Goal: Task Accomplishment & Management: Use online tool/utility

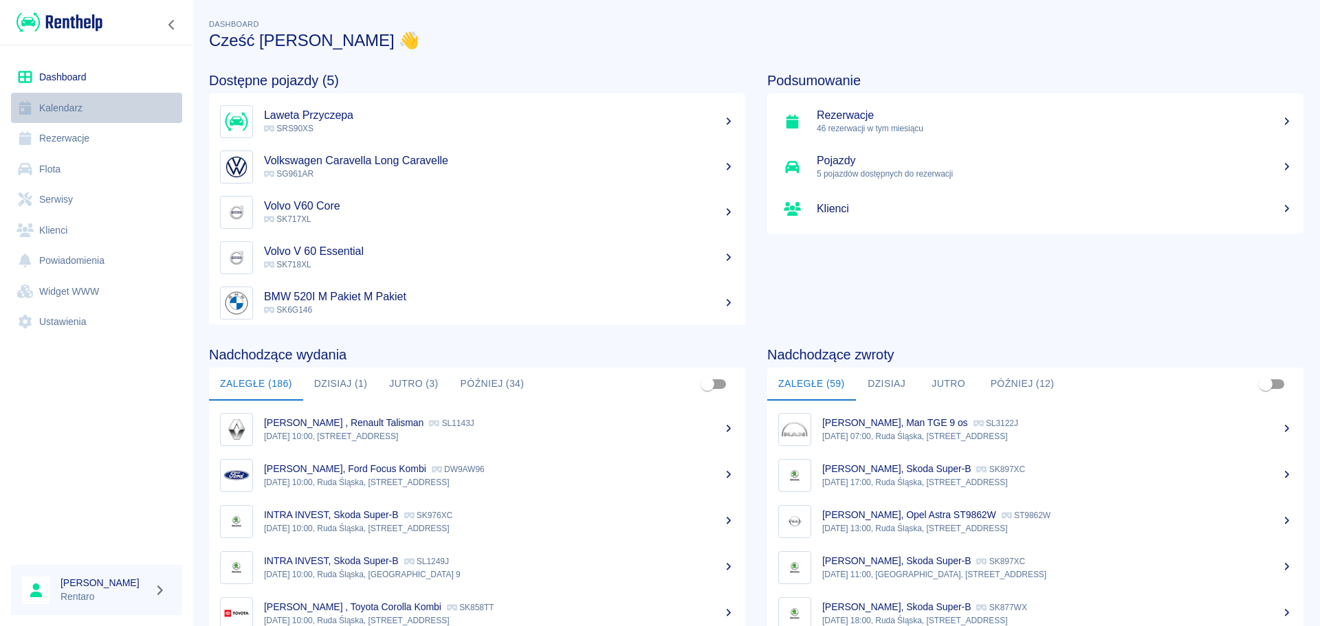
click at [61, 107] on link "Kalendarz" at bounding box center [96, 108] width 171 height 31
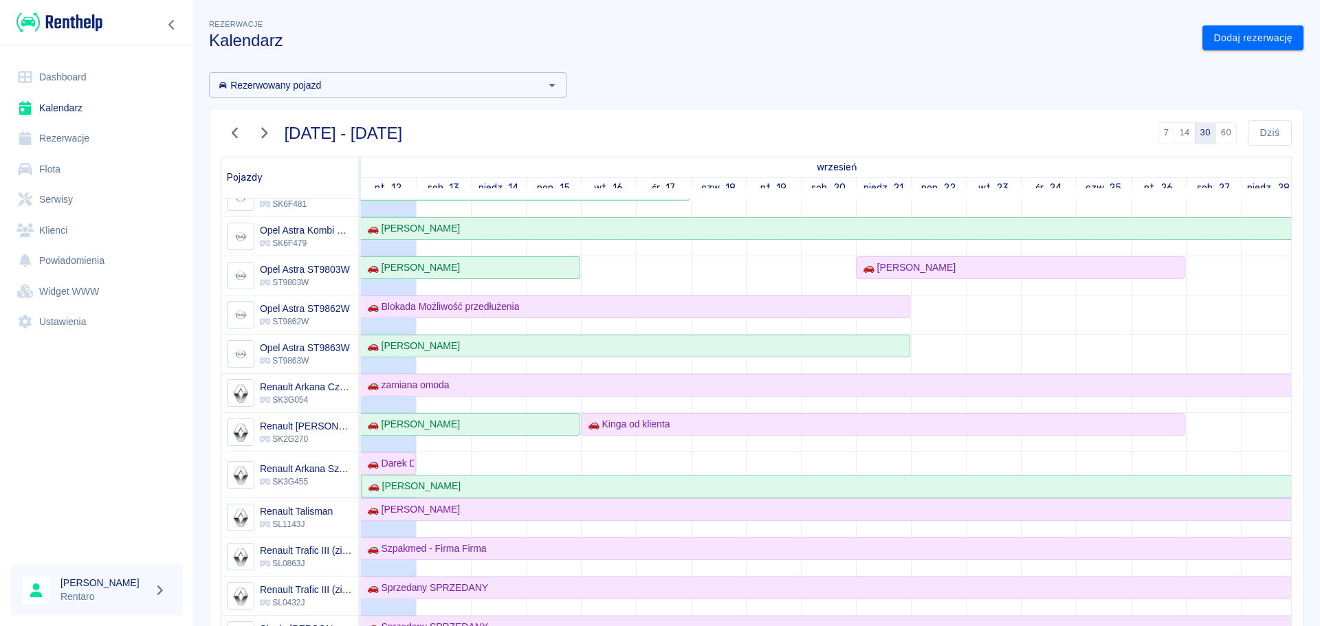
scroll to position [344, 0]
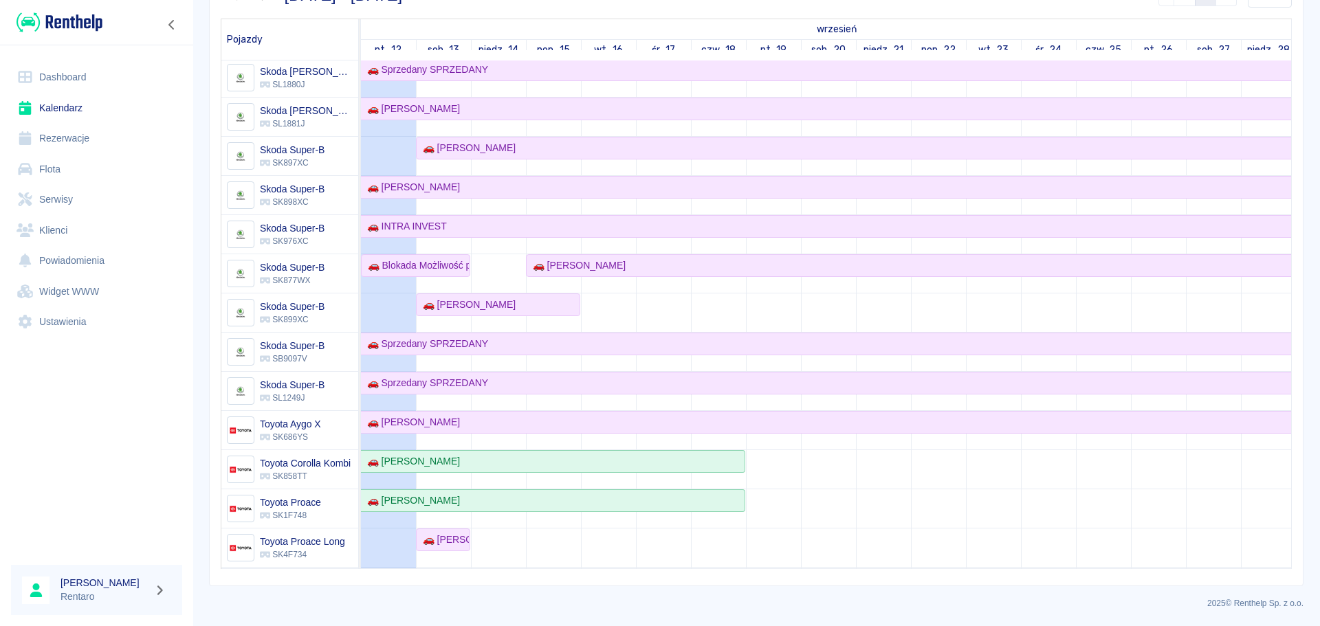
scroll to position [801, 0]
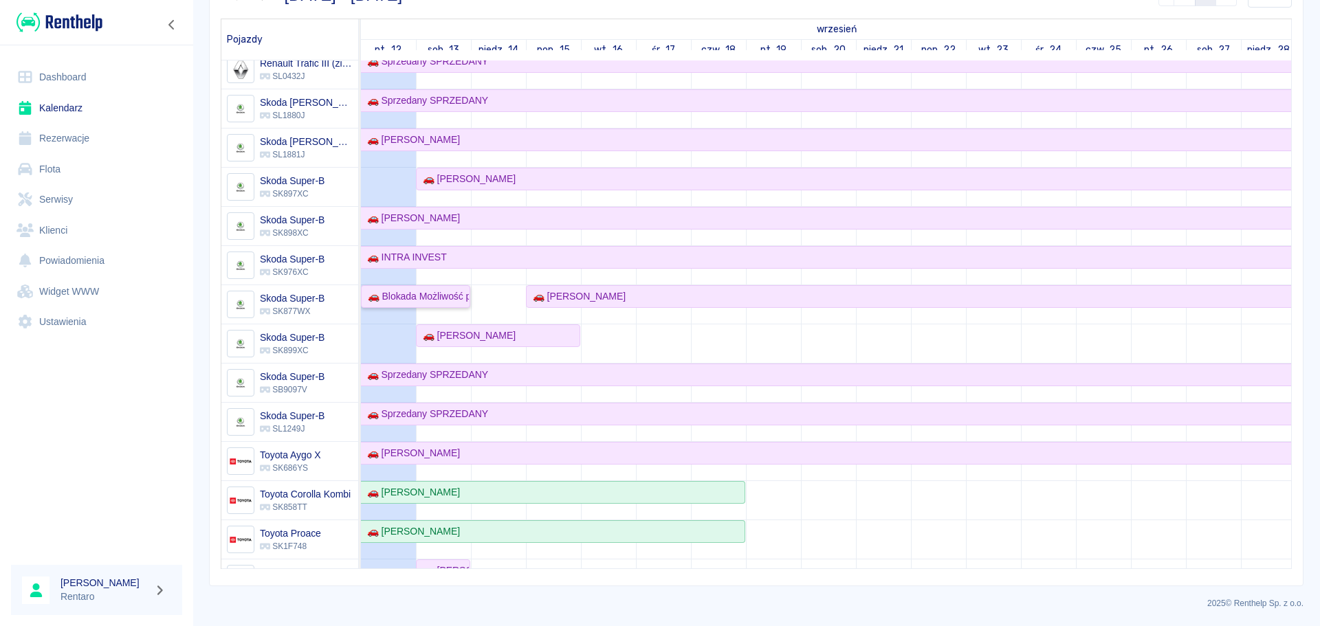
click at [454, 201] on div "🚗 Blokada Możliwość przedłużenia" at bounding box center [415, 296] width 107 height 14
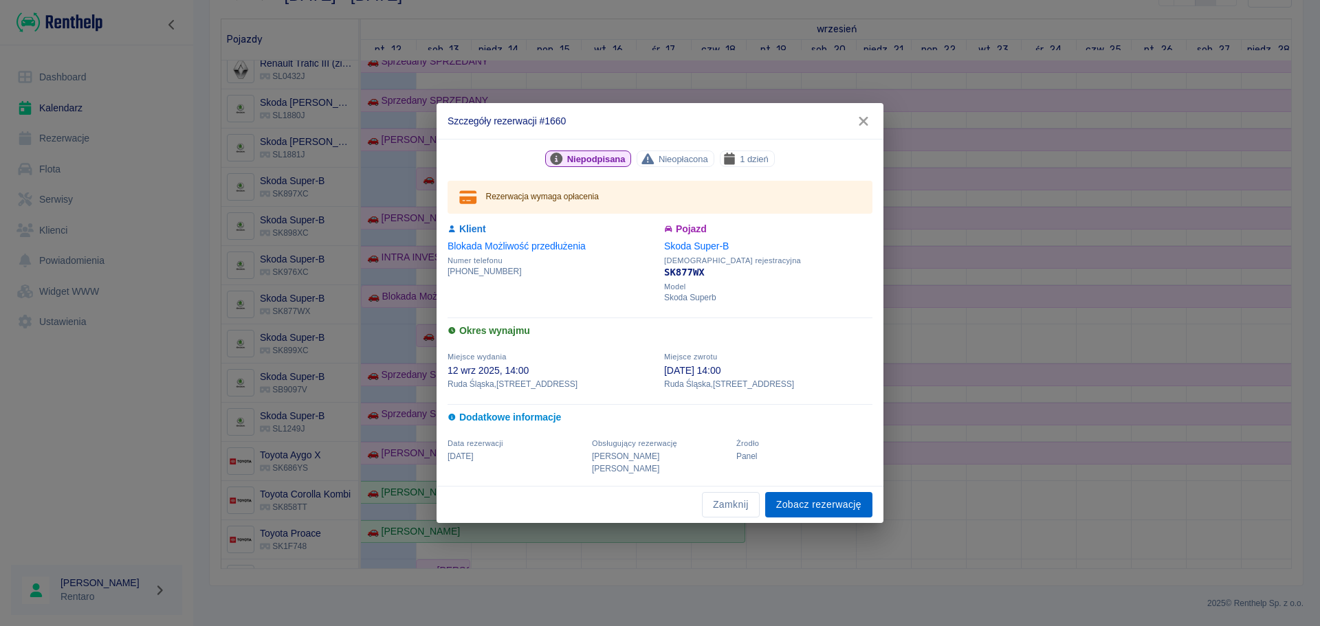
click at [523, 201] on link "Zobacz rezerwację" at bounding box center [818, 504] width 107 height 25
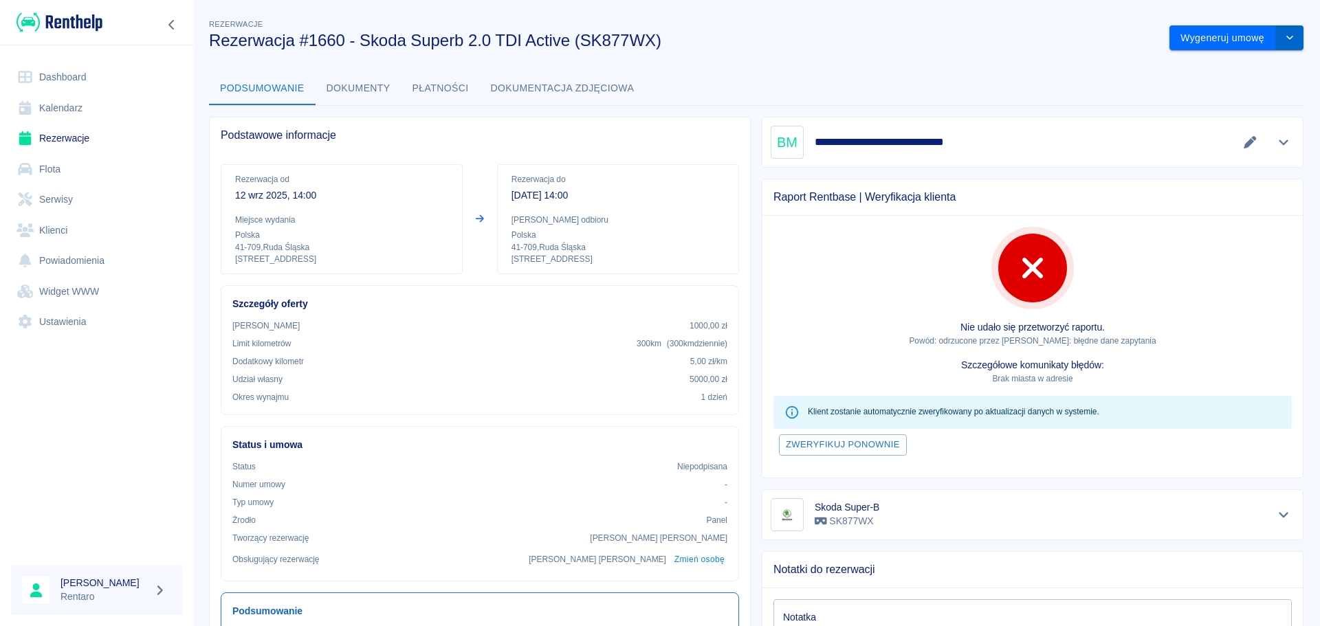
click at [523, 43] on button "drop-down" at bounding box center [1289, 37] width 27 height 25
click at [523, 111] on li "Anuluj rezerwację" at bounding box center [1226, 112] width 111 height 23
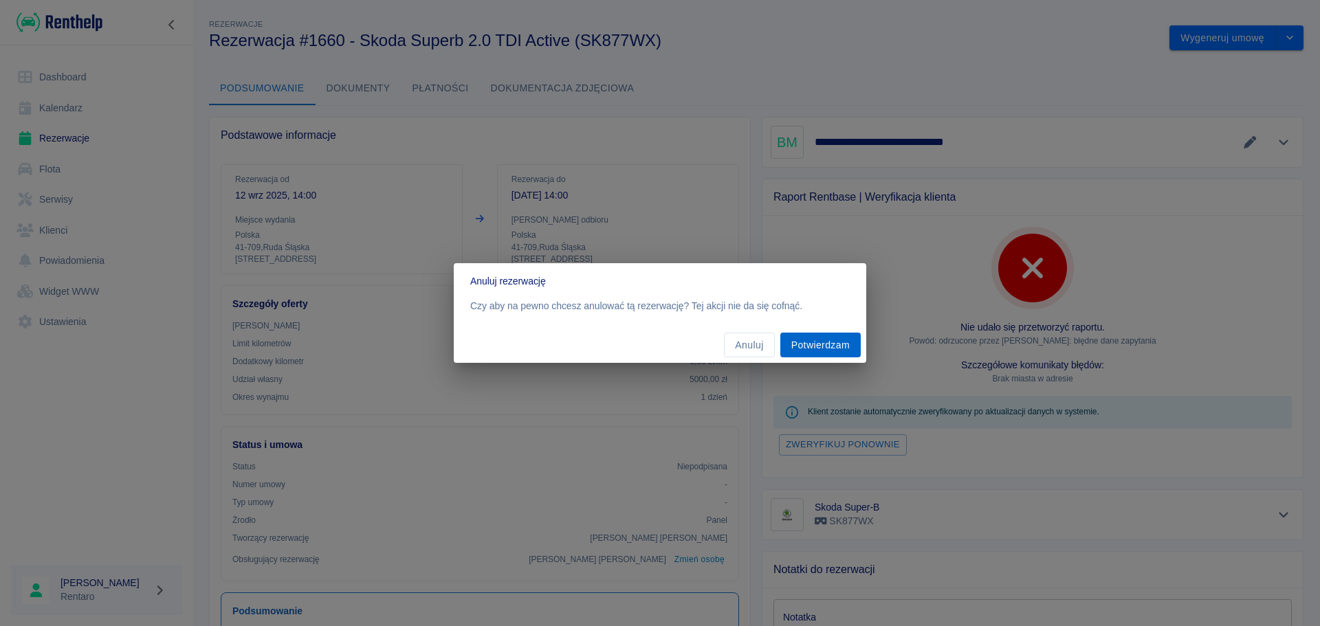
click at [523, 201] on button "Potwierdzam" at bounding box center [820, 345] width 80 height 25
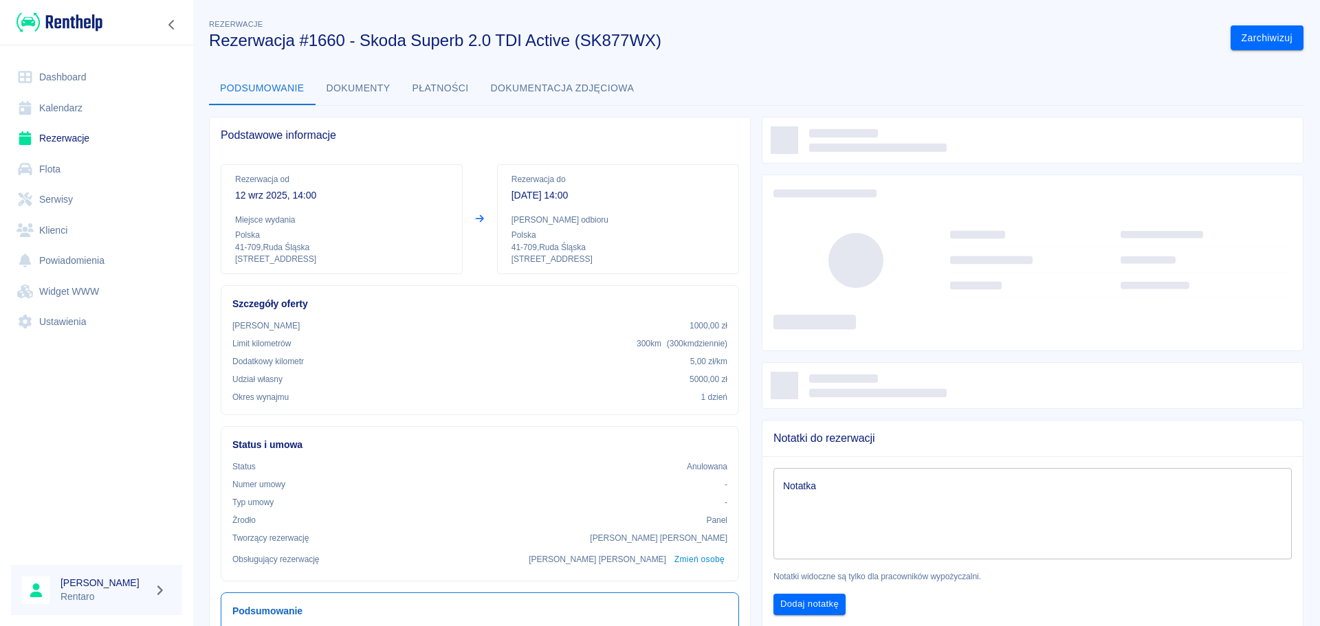
drag, startPoint x: 0, startPoint y: 0, endPoint x: 87, endPoint y: 110, distance: 140.0
click at [87, 110] on link "Kalendarz" at bounding box center [96, 108] width 171 height 31
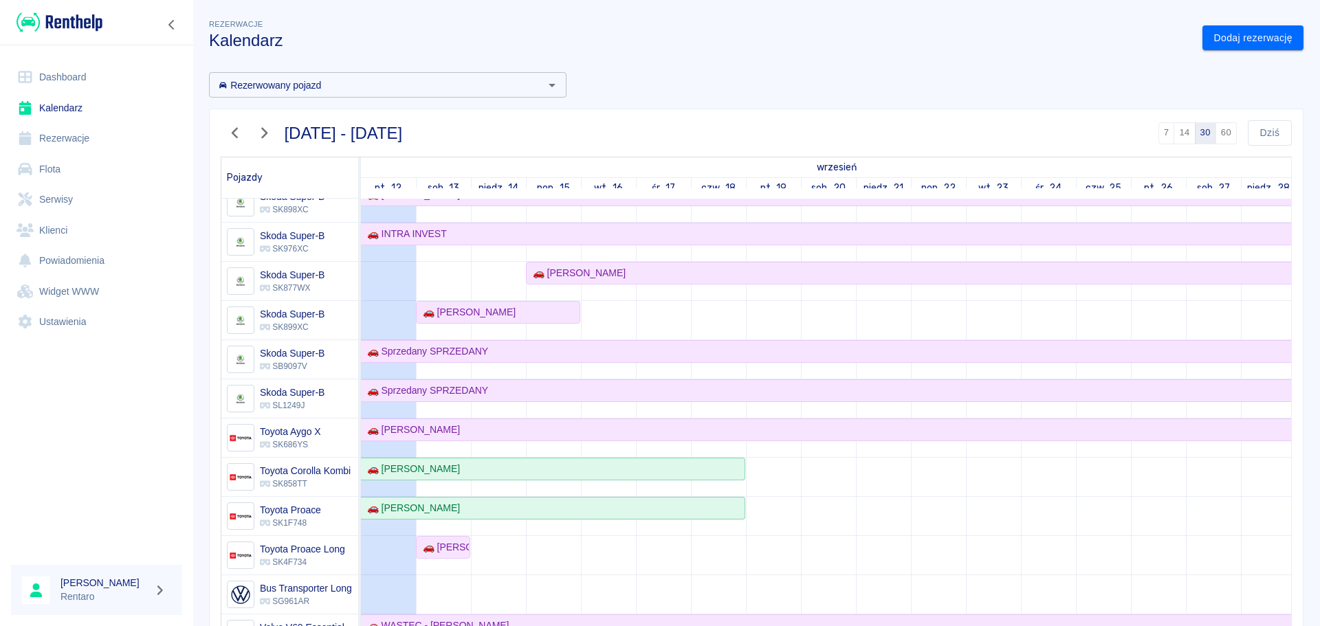
click at [230, 137] on icon "button" at bounding box center [235, 133] width 18 height 14
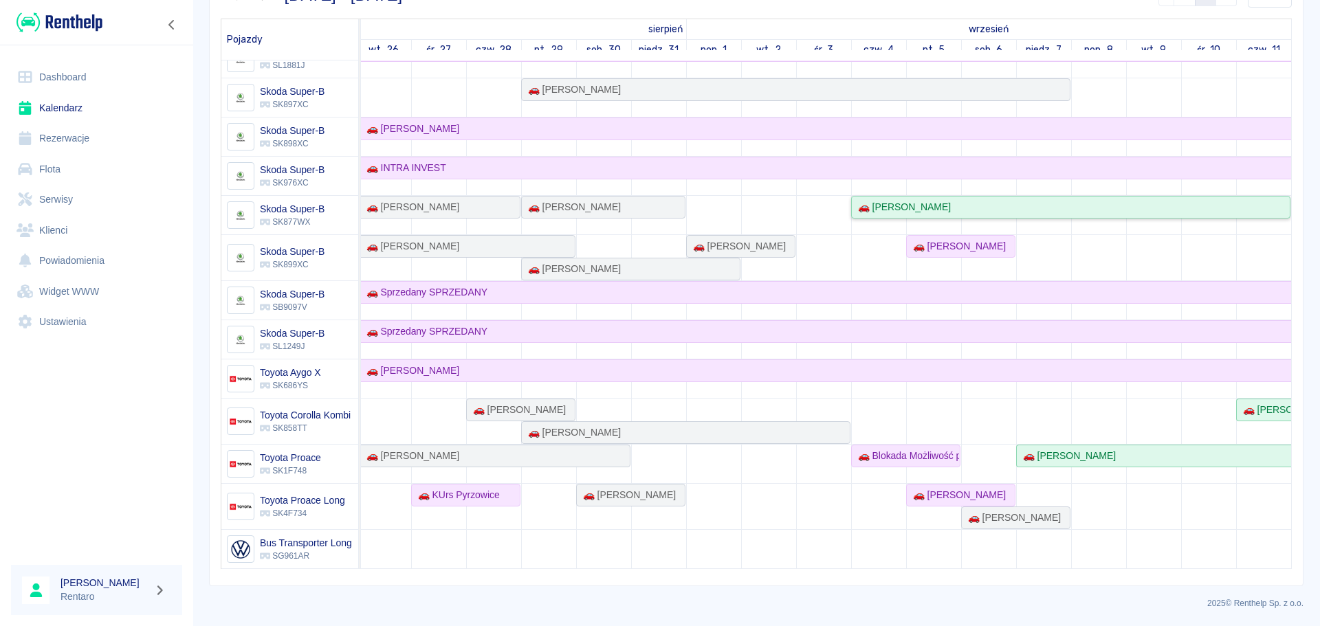
click at [902, 208] on div "🚗 [PERSON_NAME]" at bounding box center [901, 207] width 98 height 14
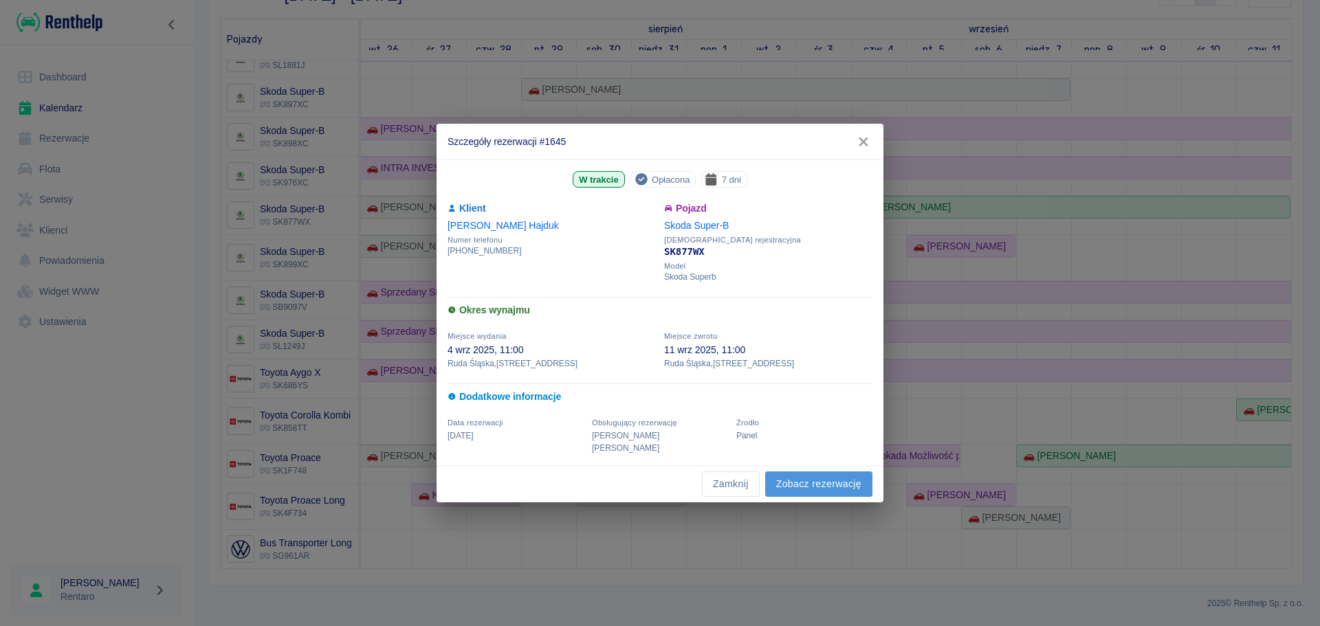
click at [810, 477] on link "Zobacz rezerwację" at bounding box center [818, 484] width 107 height 25
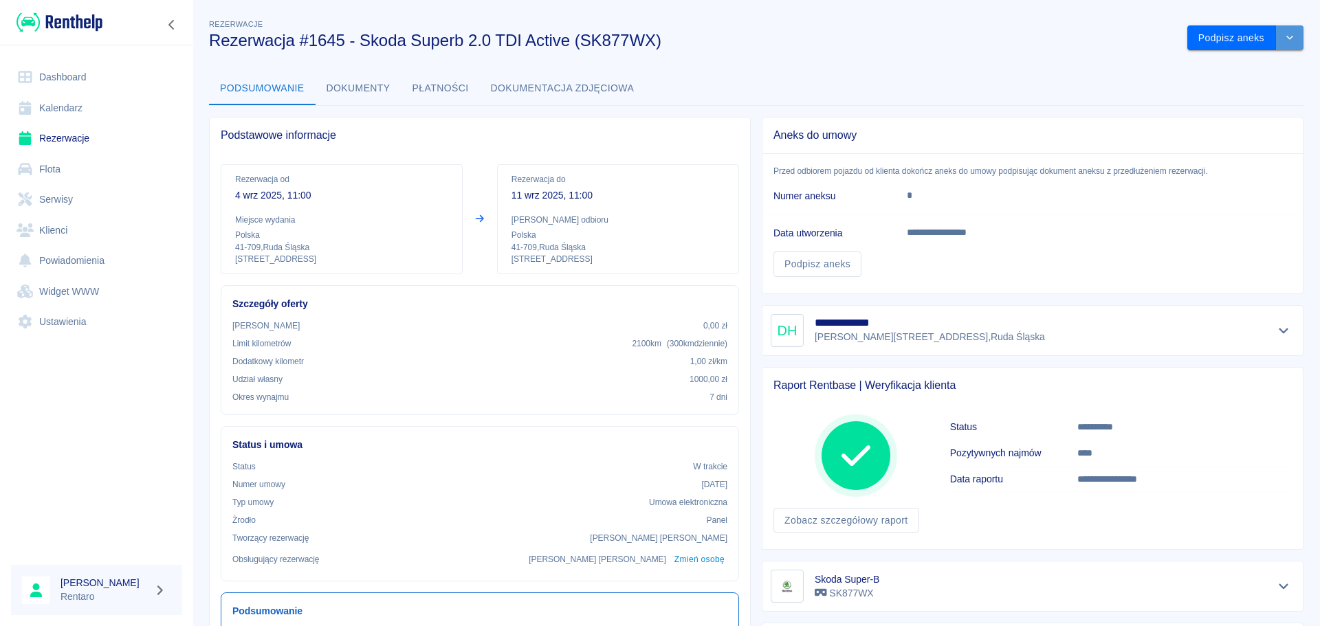
click at [1284, 39] on icon "drop-down" at bounding box center [1289, 37] width 11 height 9
click at [1219, 66] on li "Przedłuż rezerwację" at bounding box center [1235, 67] width 108 height 23
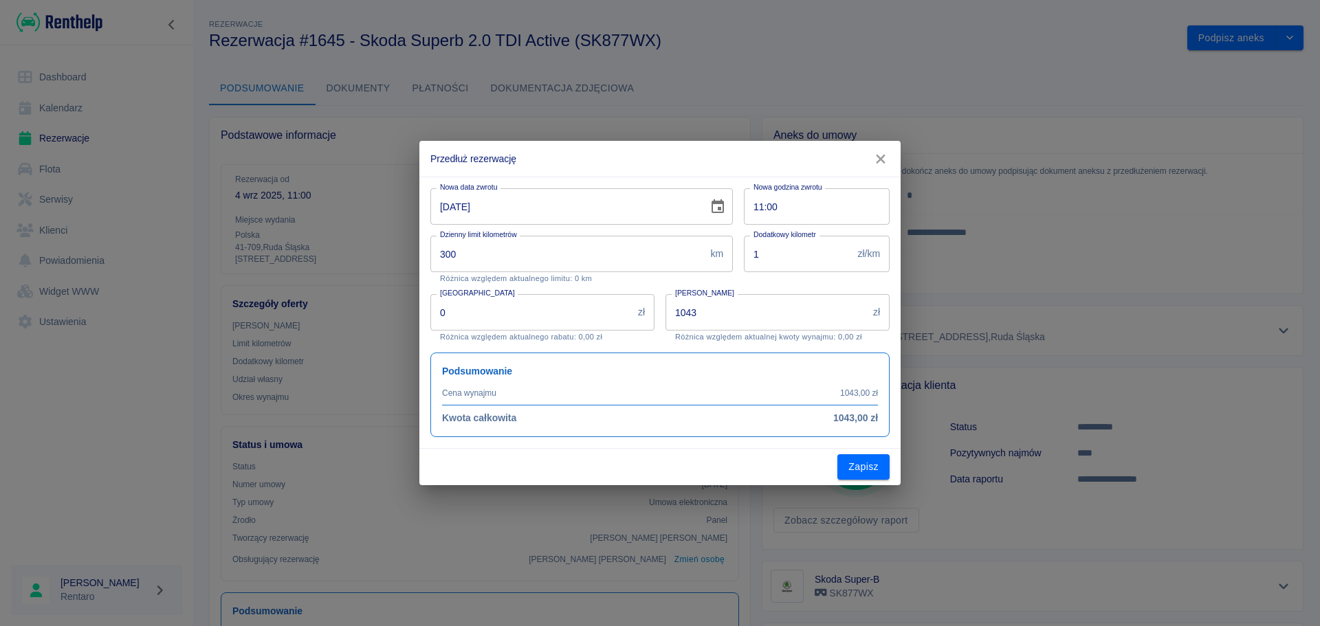
click at [584, 206] on input "[DATE]" at bounding box center [564, 206] width 268 height 36
click at [719, 207] on icon "Choose date, selected date is 11 wrz 2025" at bounding box center [717, 206] width 12 height 14
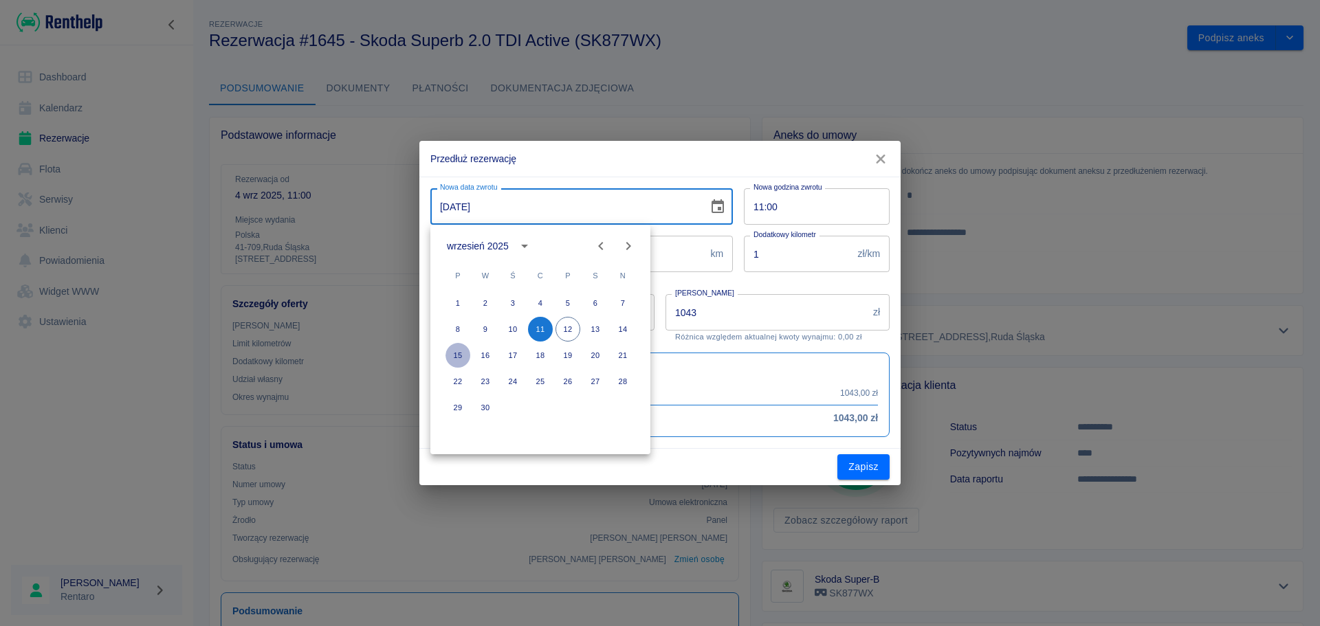
click at [456, 352] on button "15" at bounding box center [457, 355] width 25 height 25
type input "[DATE]"
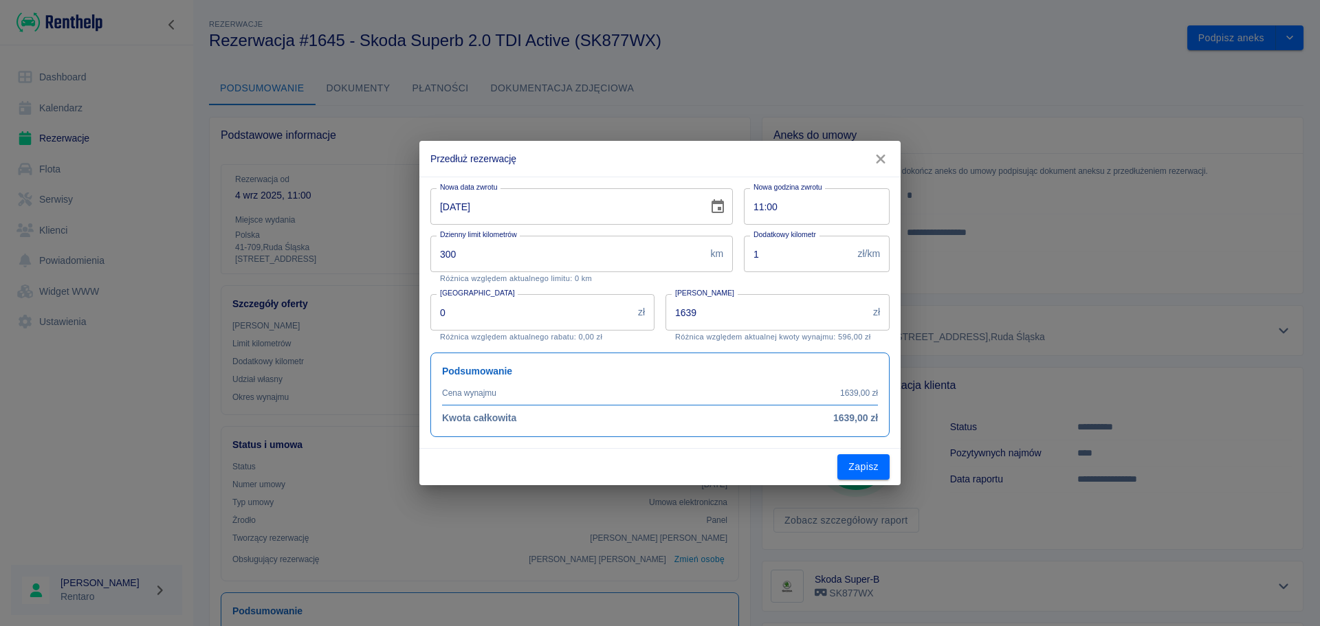
click at [749, 313] on input "1639" at bounding box center [766, 312] width 202 height 36
click at [749, 314] on input "1639" at bounding box center [766, 312] width 202 height 36
type input "1300"
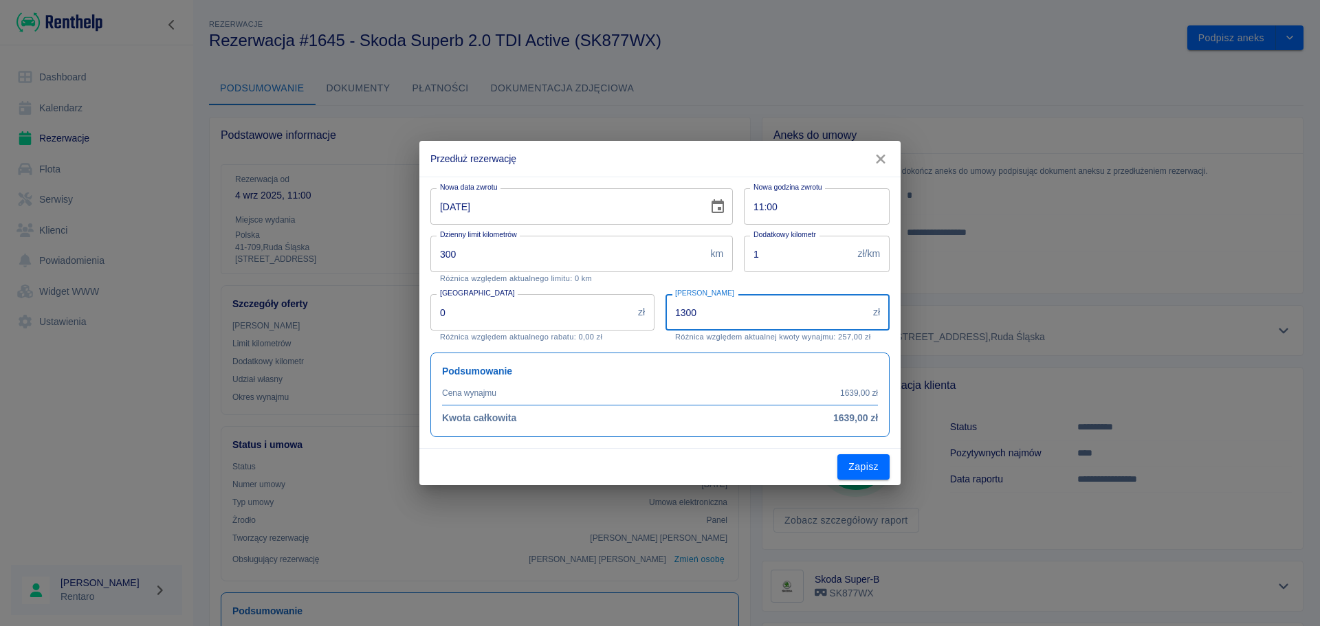
click at [877, 472] on button "Zapisz" at bounding box center [863, 466] width 52 height 25
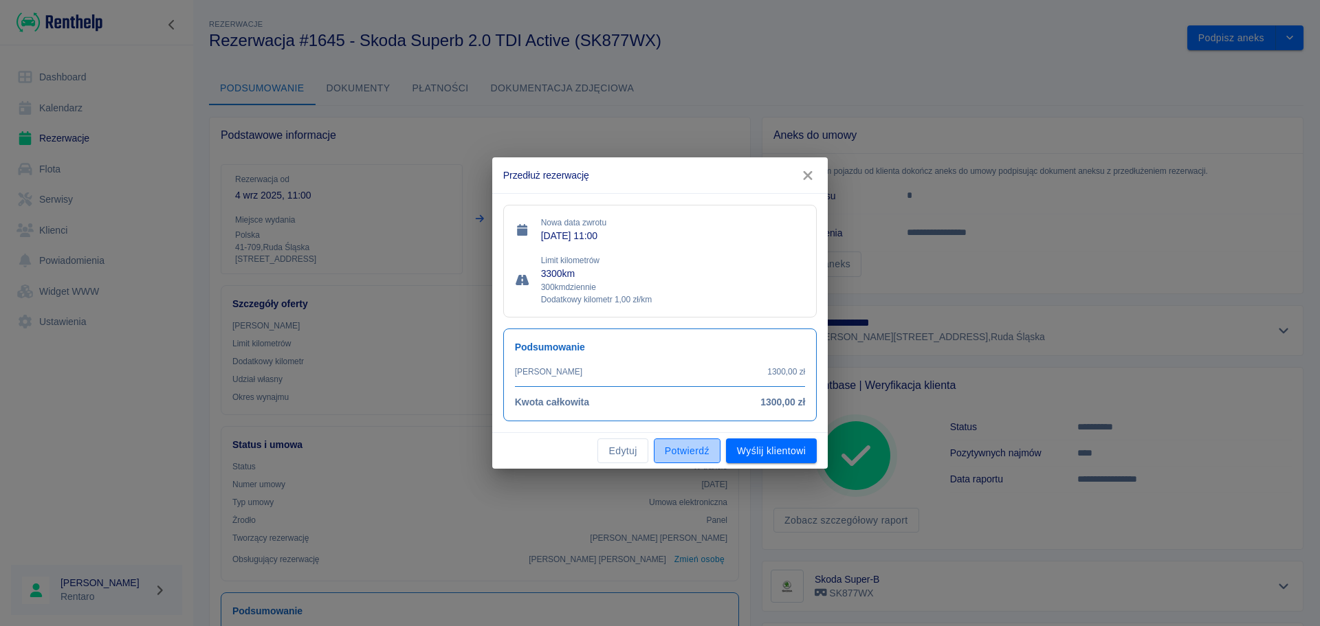
click at [702, 452] on button "Potwierdź" at bounding box center [687, 451] width 67 height 25
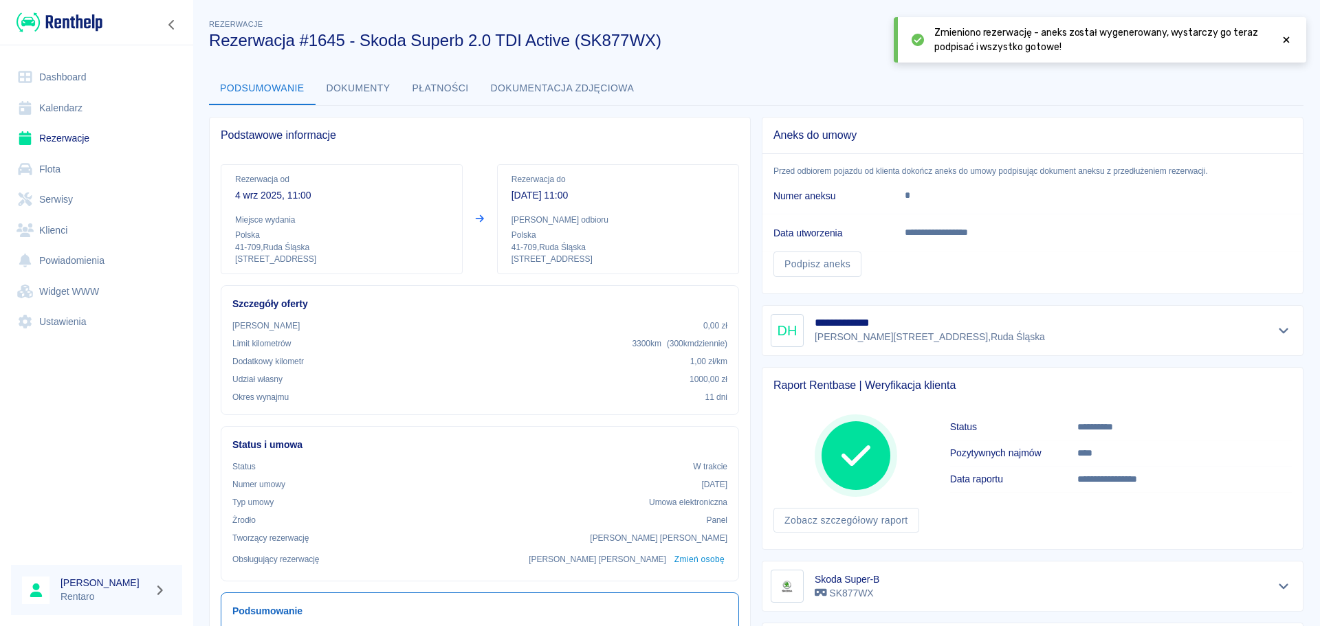
click at [93, 112] on link "Kalendarz" at bounding box center [96, 108] width 171 height 31
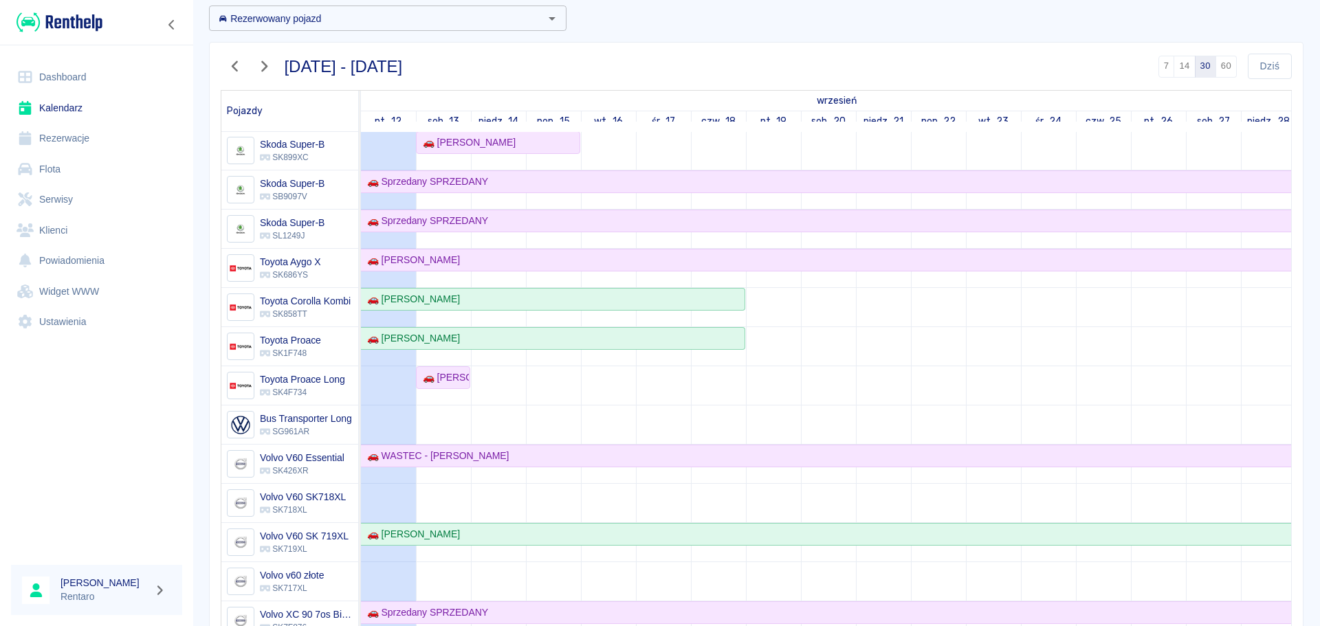
scroll to position [138, 0]
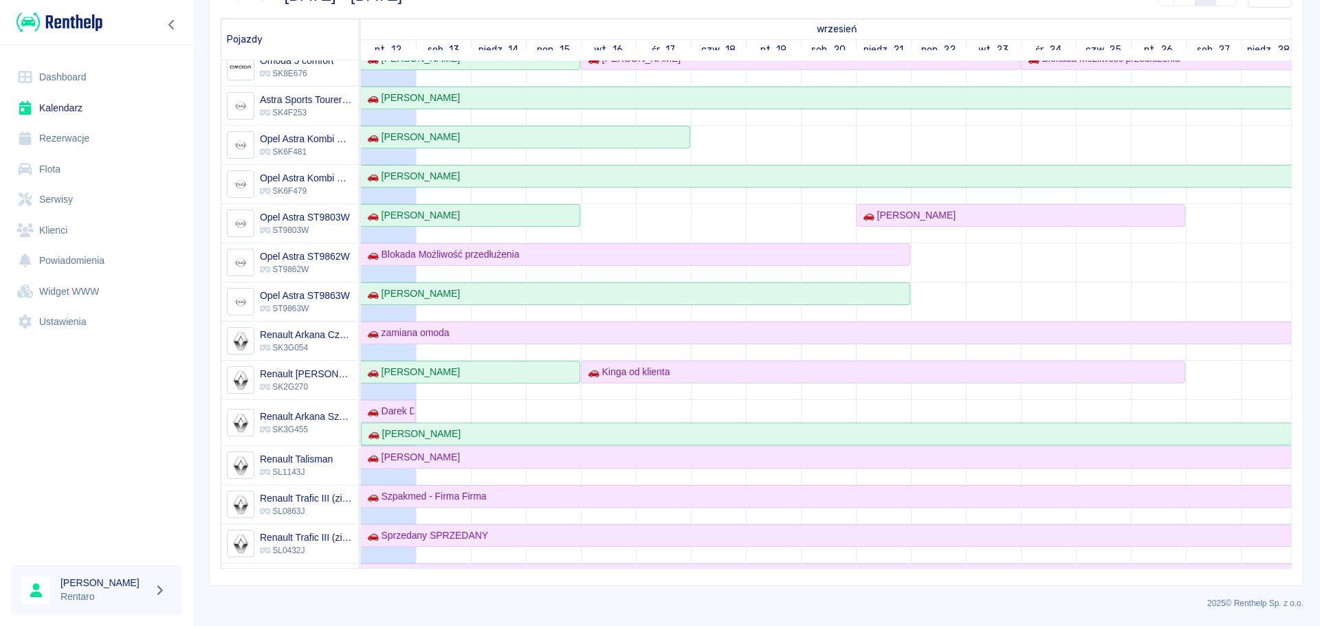
scroll to position [60, 0]
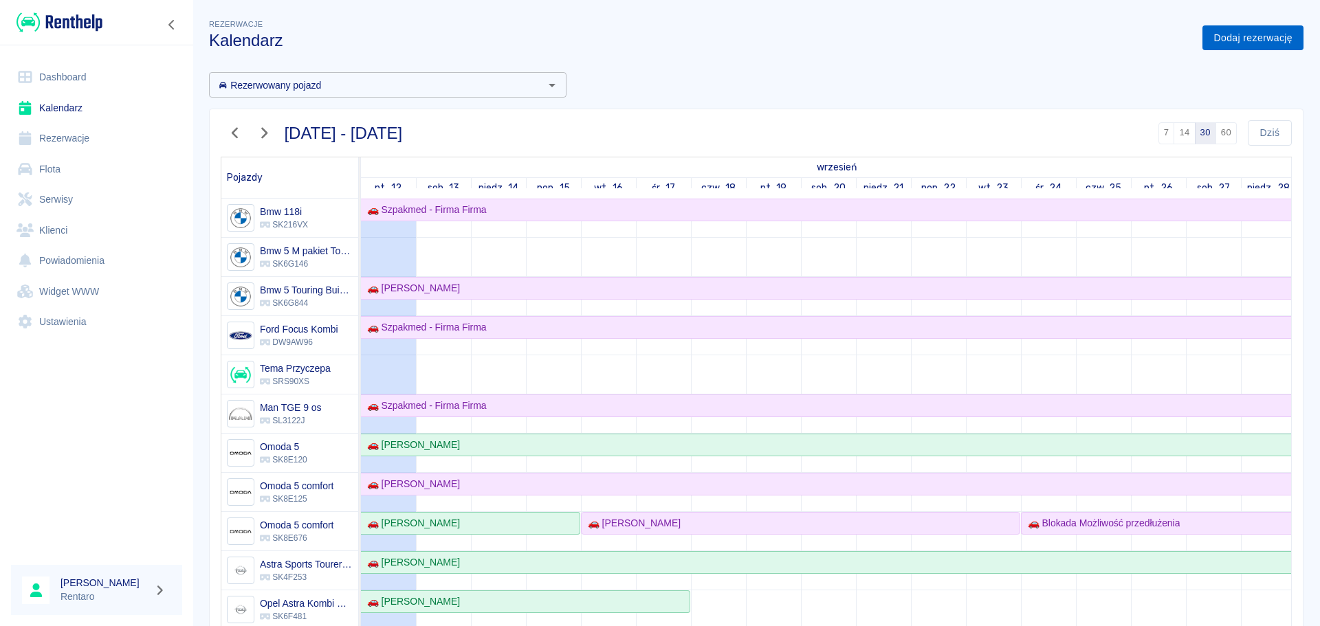
click at [1233, 44] on link "Dodaj rezerwację" at bounding box center [1252, 37] width 101 height 25
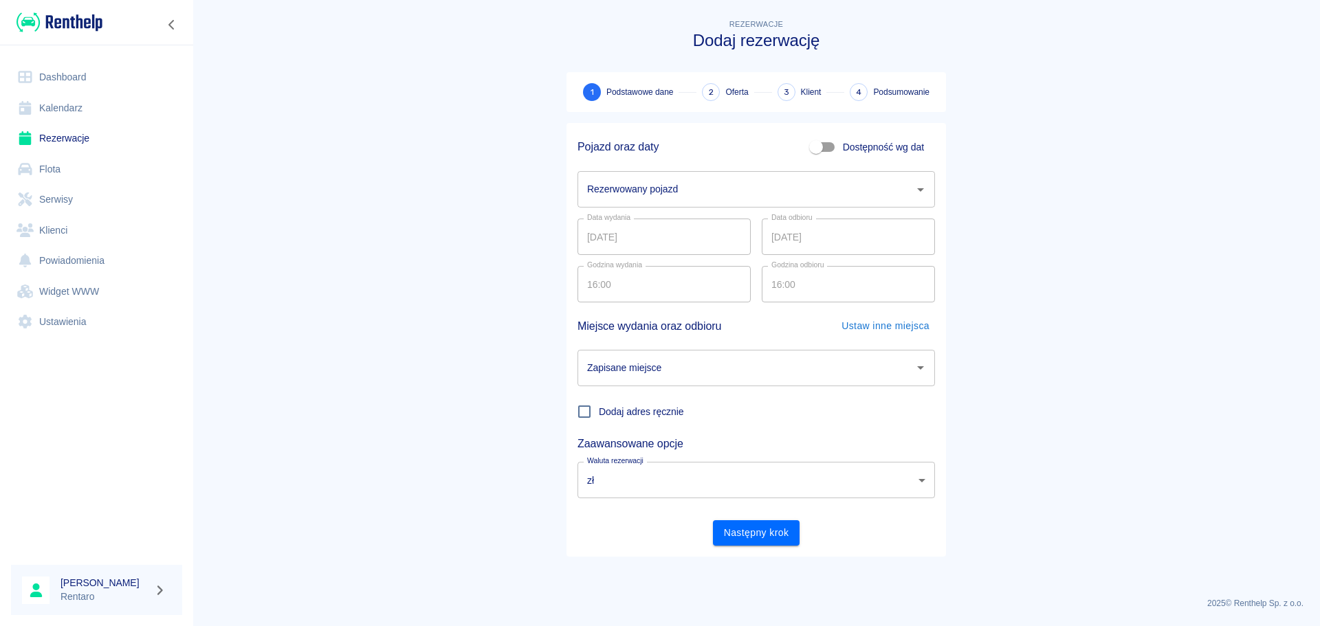
click at [702, 184] on input "Rezerwowany pojazd" at bounding box center [746, 189] width 324 height 24
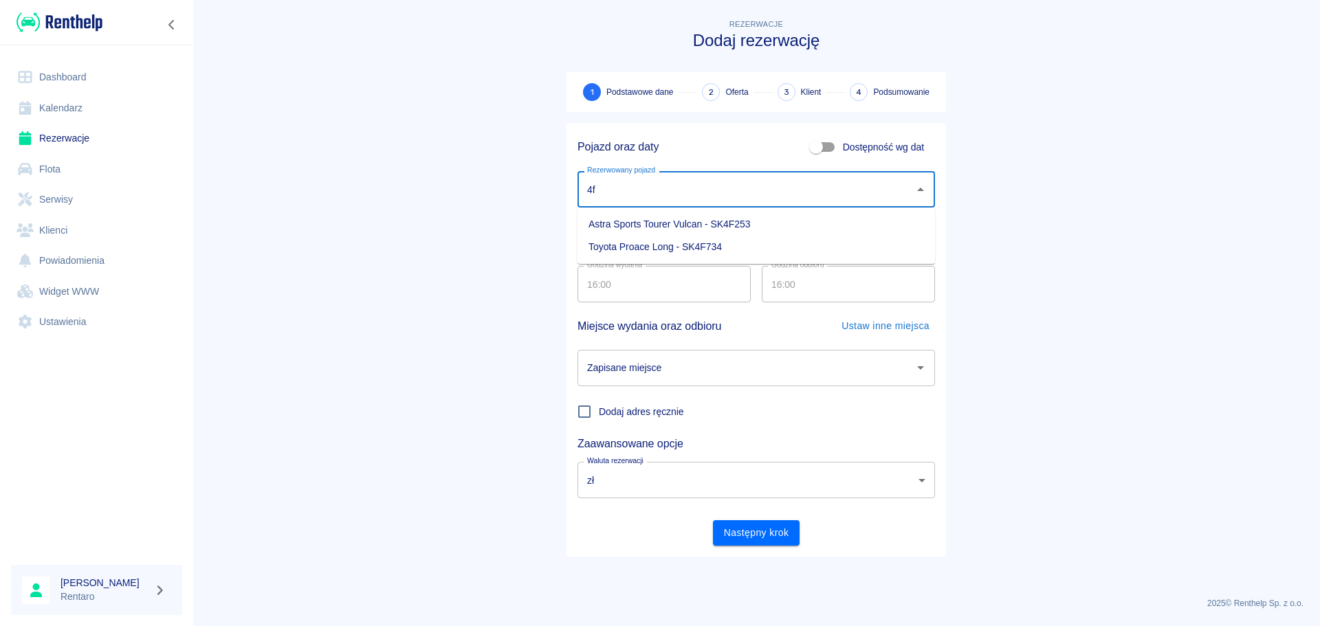
click at [687, 245] on li "Toyota Proace Long - SK4F734" at bounding box center [755, 247] width 357 height 23
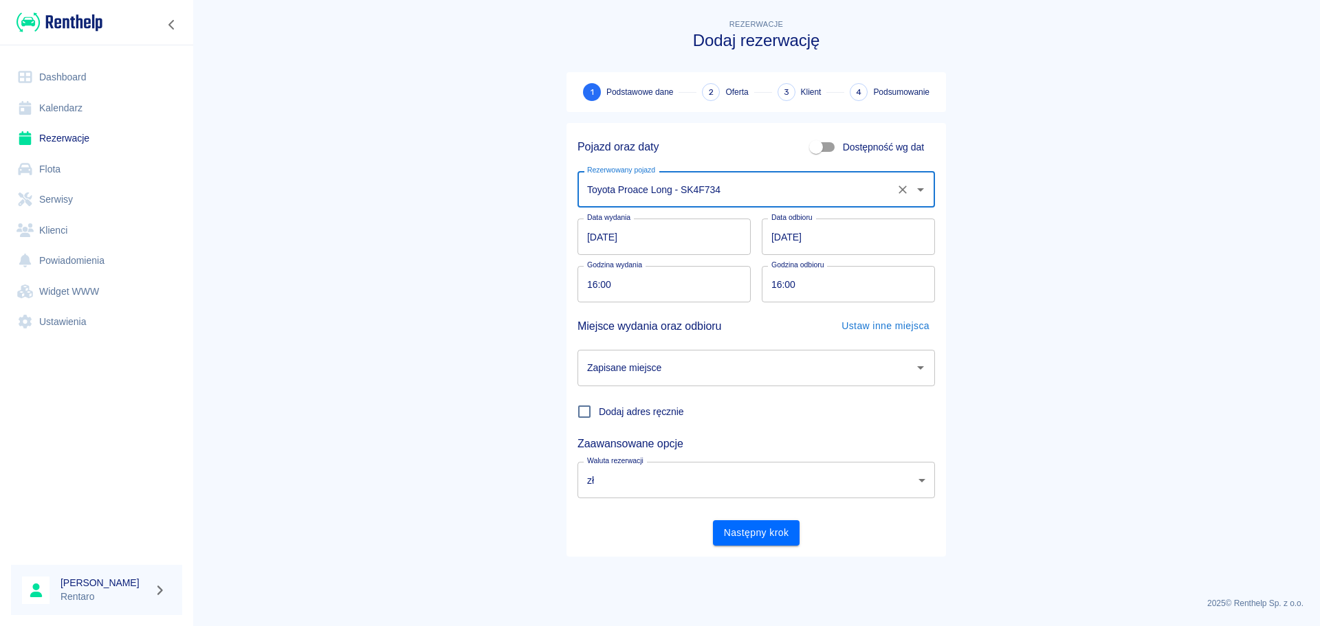
type input "Toyota Proace Long - SK4F734"
click at [696, 247] on input "[DATE]" at bounding box center [663, 237] width 173 height 36
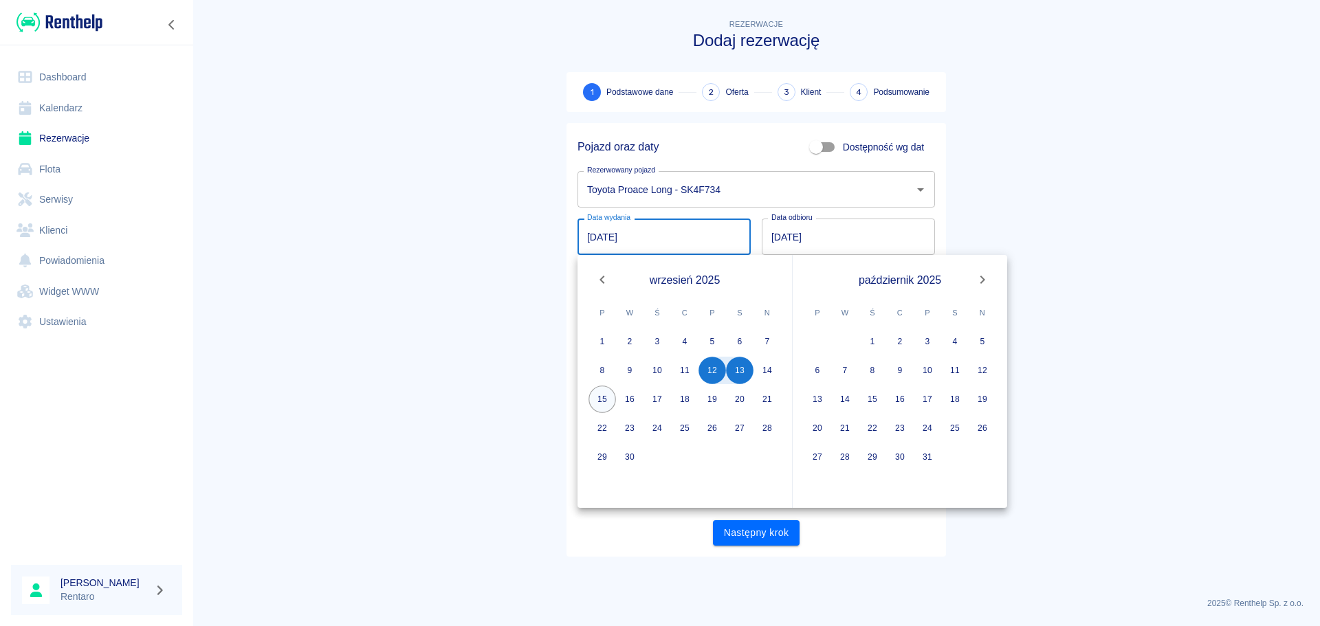
click at [602, 399] on button "15" at bounding box center [601, 399] width 27 height 27
type input "[DATE]"
type input "DD.MM.YYYY"
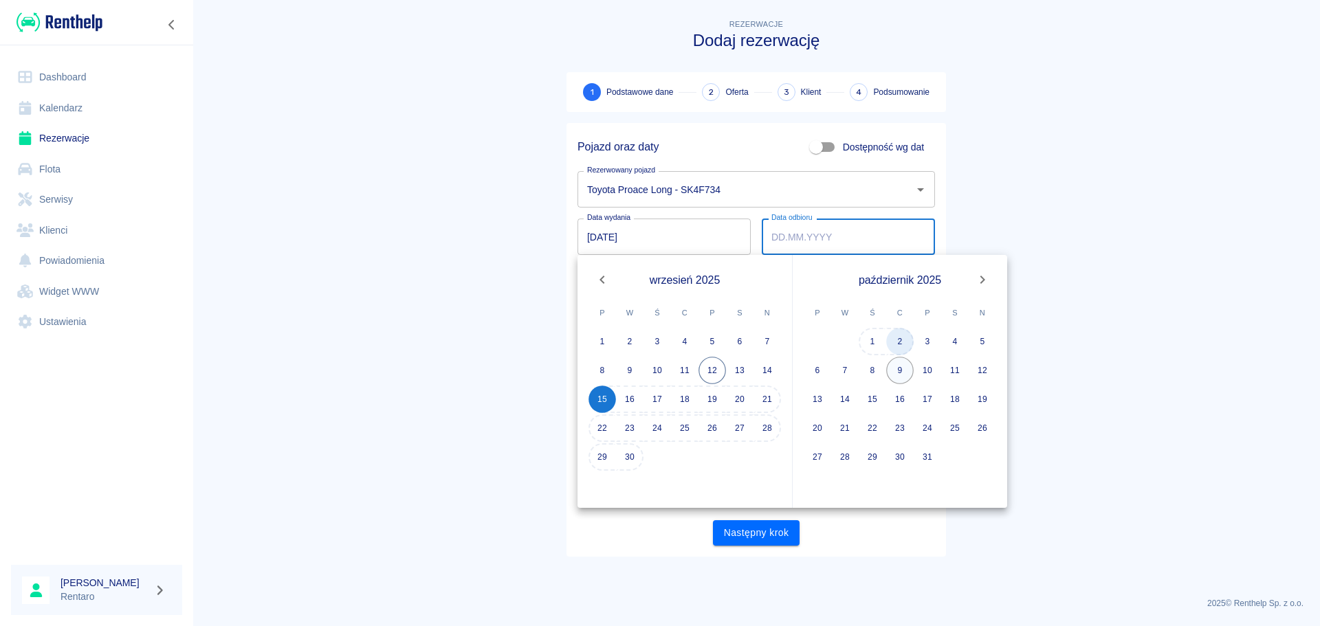
click at [906, 341] on button "2" at bounding box center [899, 341] width 27 height 27
type input "[DATE]"
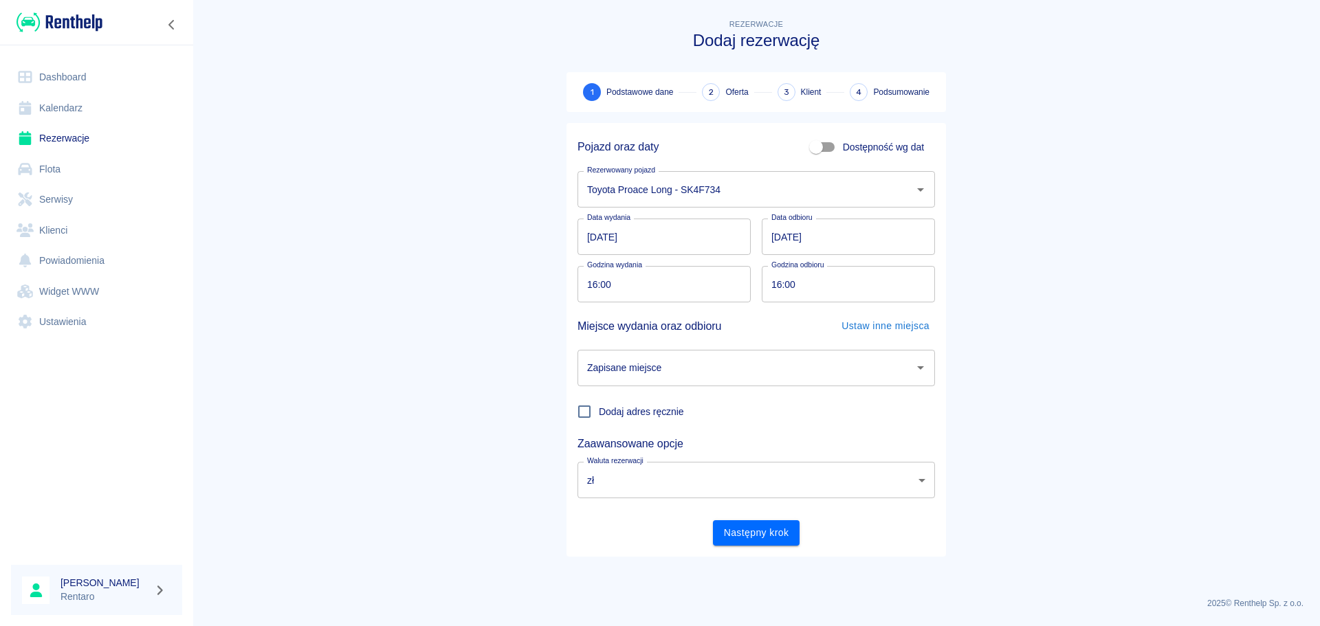
click at [735, 550] on div "Pojazd oraz daty Dostępność wg dat Rezerwowany pojazd Toyota Proace Long - SK4F…" at bounding box center [755, 340] width 379 height 434
click at [696, 342] on div "Zapisane miejsce Zapisane miejsce" at bounding box center [750, 362] width 368 height 47
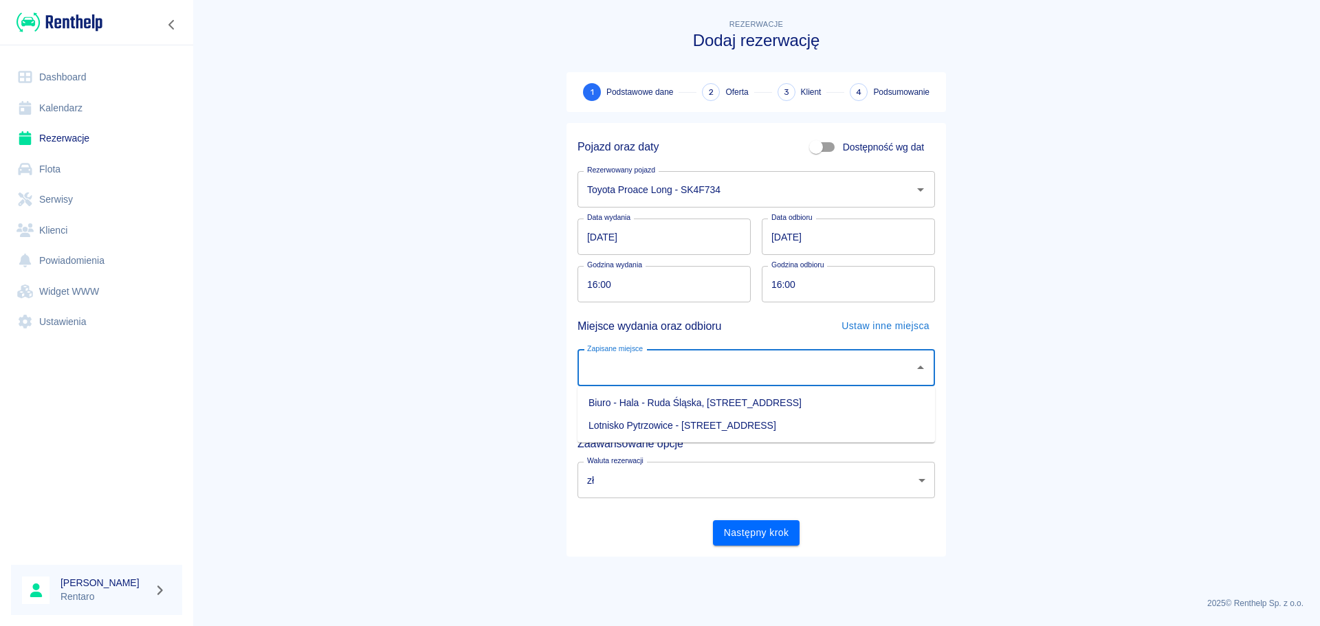
click at [689, 364] on input "Zapisane miejsce" at bounding box center [746, 368] width 324 height 24
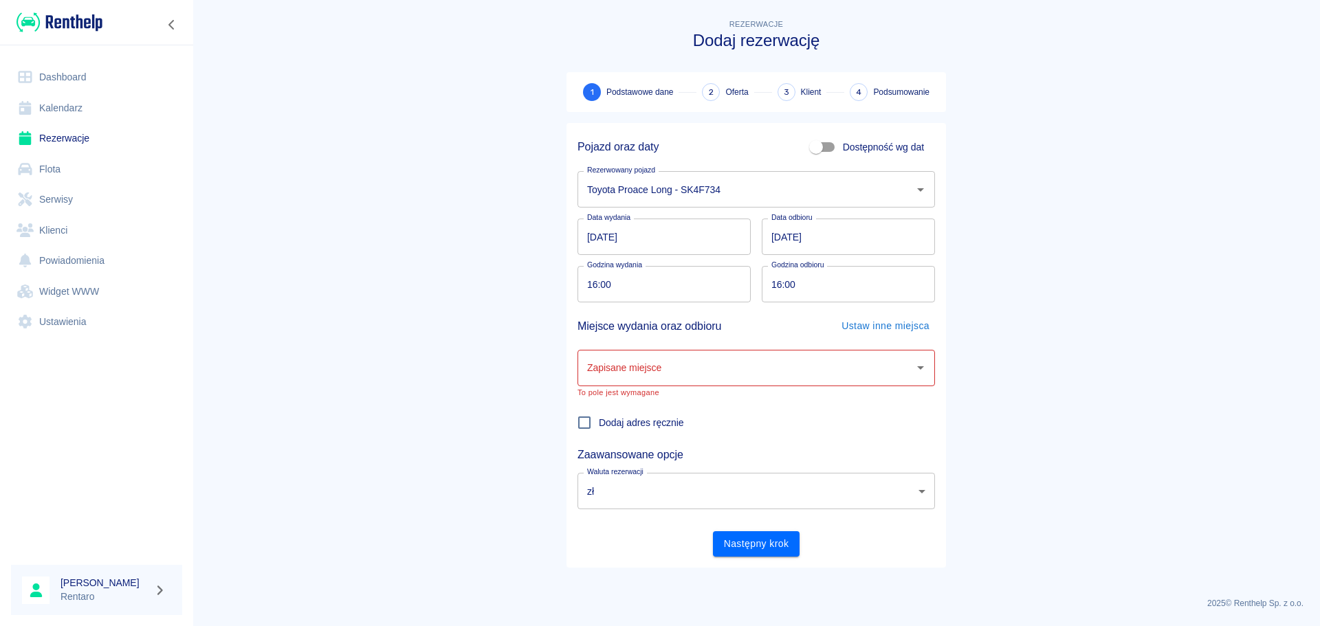
click at [496, 294] on main "Rezerwacje Dodaj rezerwację 1 Podstawowe dane 2 Oferta 3 Klient 4 Podsumowanie …" at bounding box center [755, 301] width 1127 height 570
click at [58, 203] on link "Serwisy" at bounding box center [96, 199] width 171 height 31
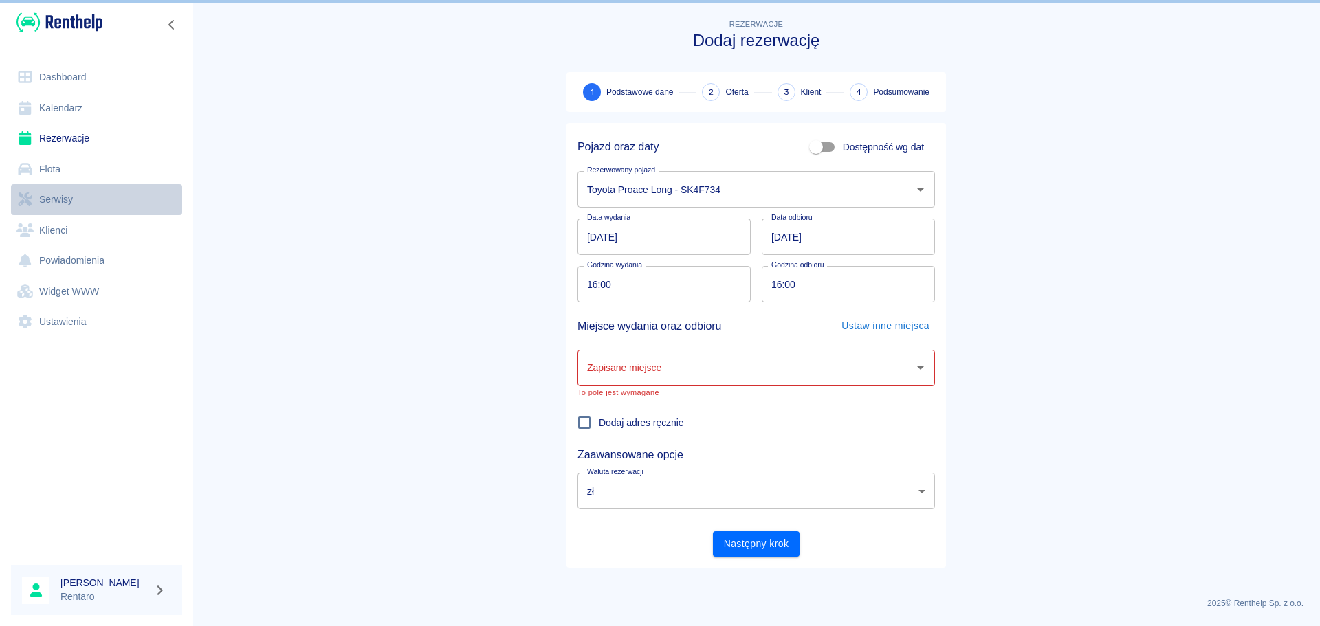
click at [78, 201] on link "Serwisy" at bounding box center [96, 199] width 171 height 31
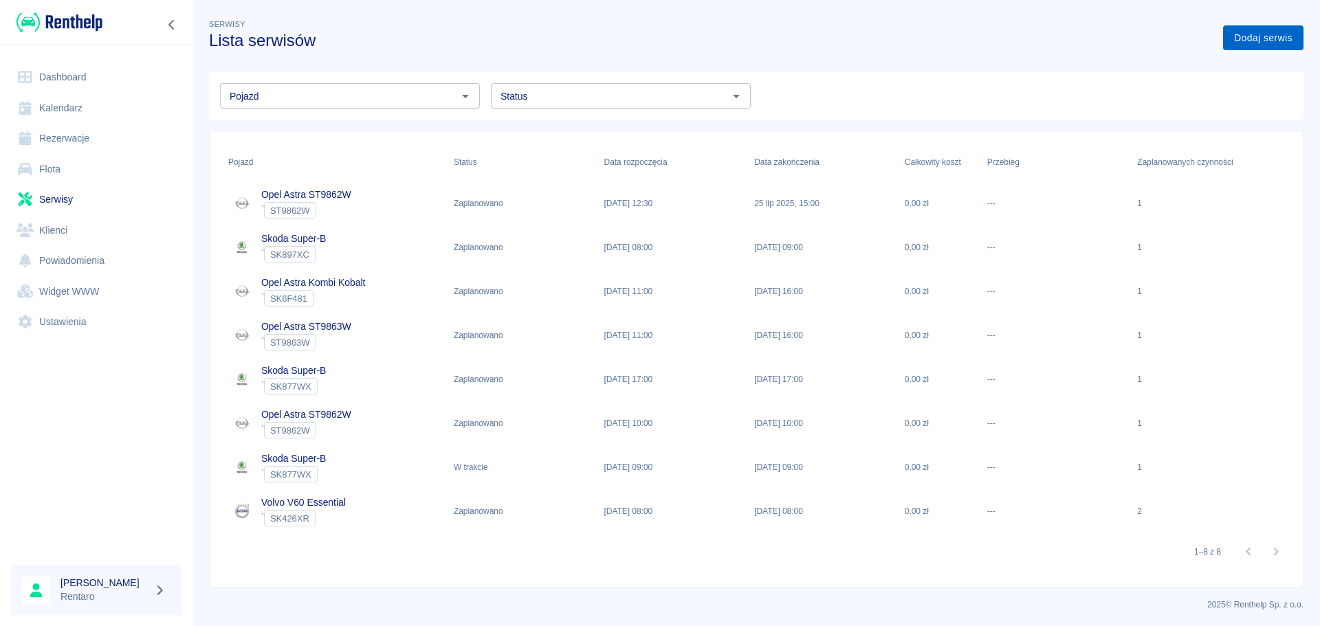
click at [1248, 42] on link "Dodaj serwis" at bounding box center [1263, 37] width 80 height 25
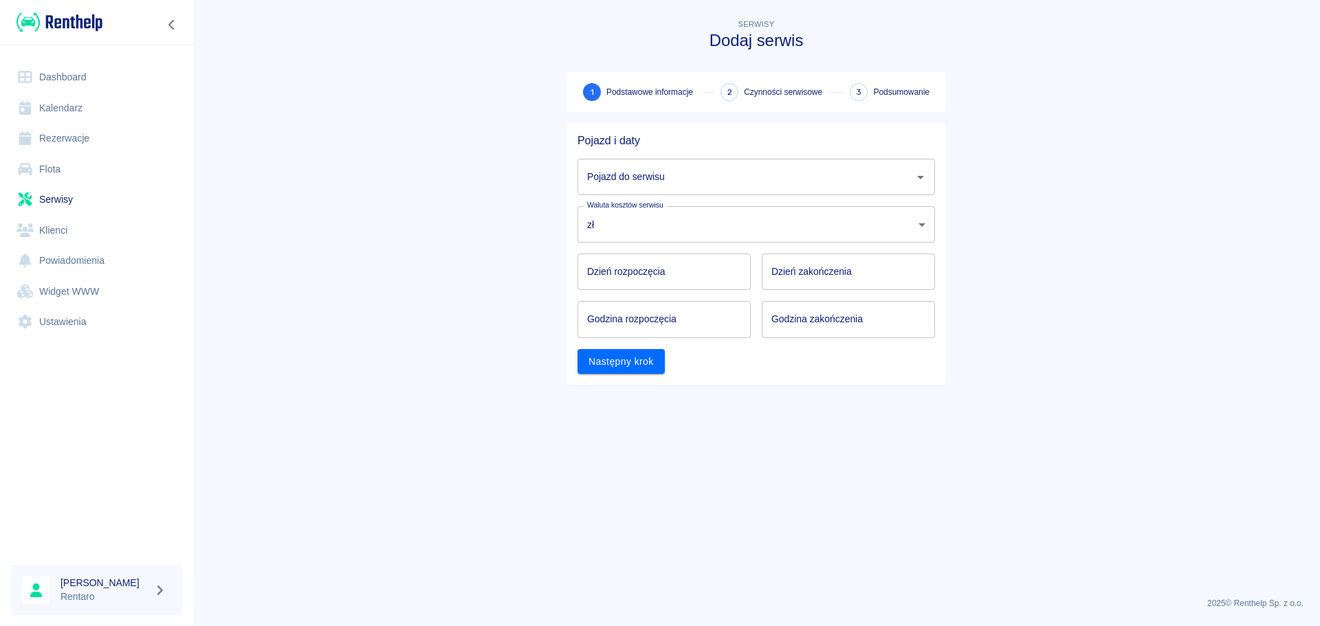
click at [724, 182] on input "Pojazd do serwisu" at bounding box center [746, 177] width 324 height 24
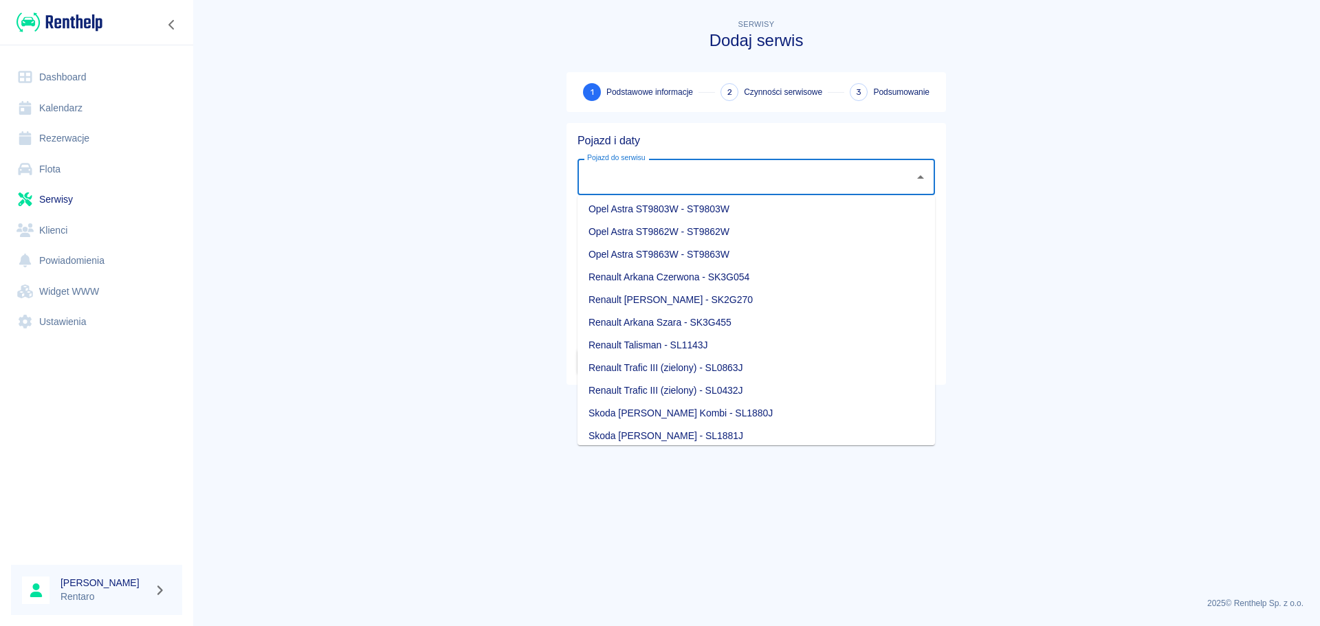
click at [717, 212] on li "Opel Astra ST9803W - ST9803W" at bounding box center [755, 209] width 357 height 23
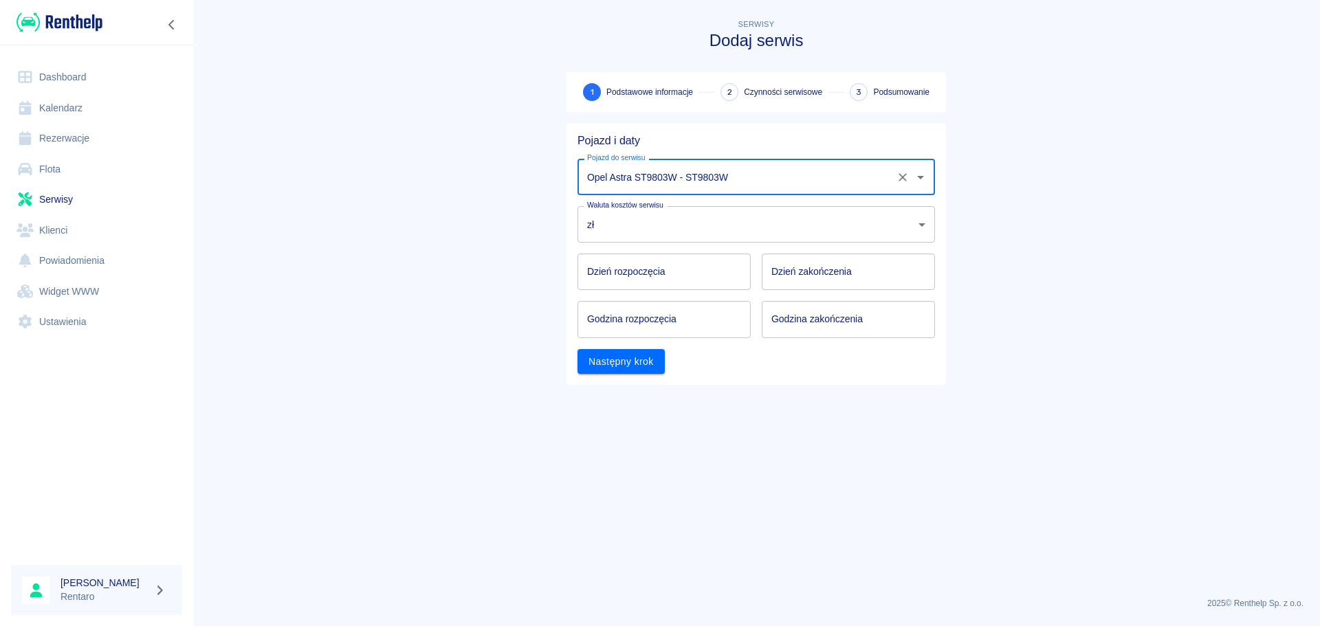
type input "Opel Astra ST9803W - ST9803W"
click at [689, 223] on body "Używamy plików Cookies, by zapewnić Ci najlepsze możliwe doświadczenie. Aby dow…" at bounding box center [660, 313] width 1320 height 626
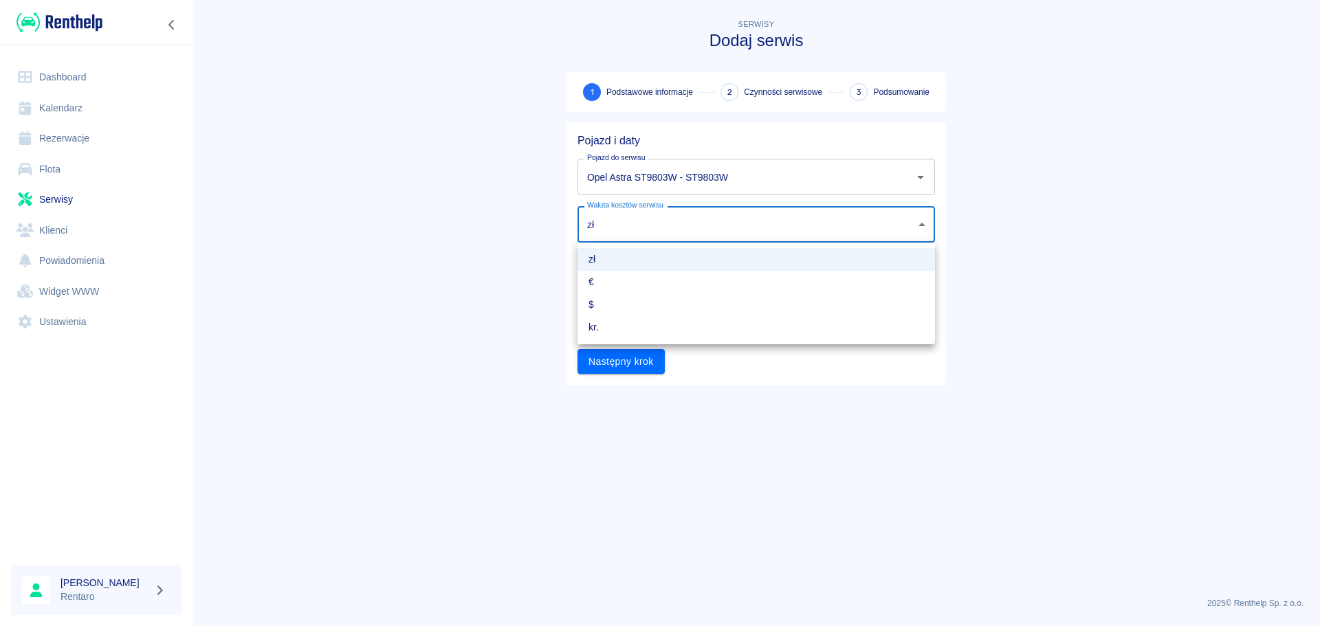
click at [690, 225] on div at bounding box center [660, 313] width 1320 height 626
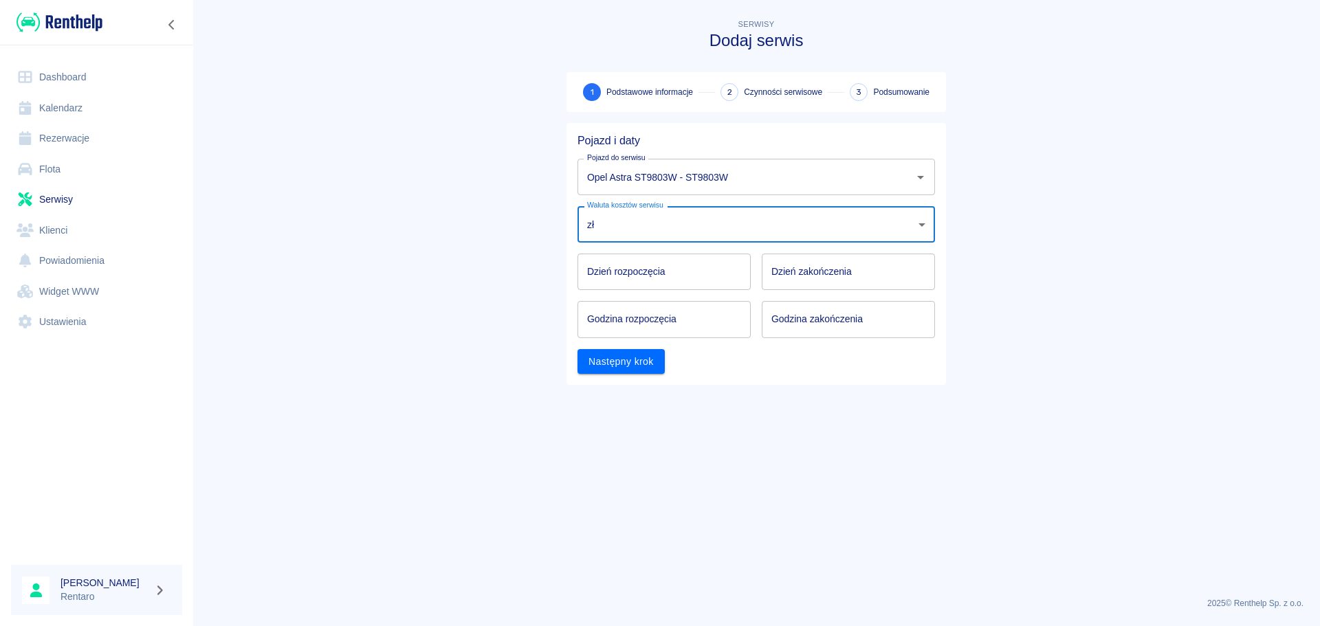
type input "DD.MM.YYYY"
click at [661, 274] on input "DD.MM.YYYY" at bounding box center [663, 272] width 173 height 36
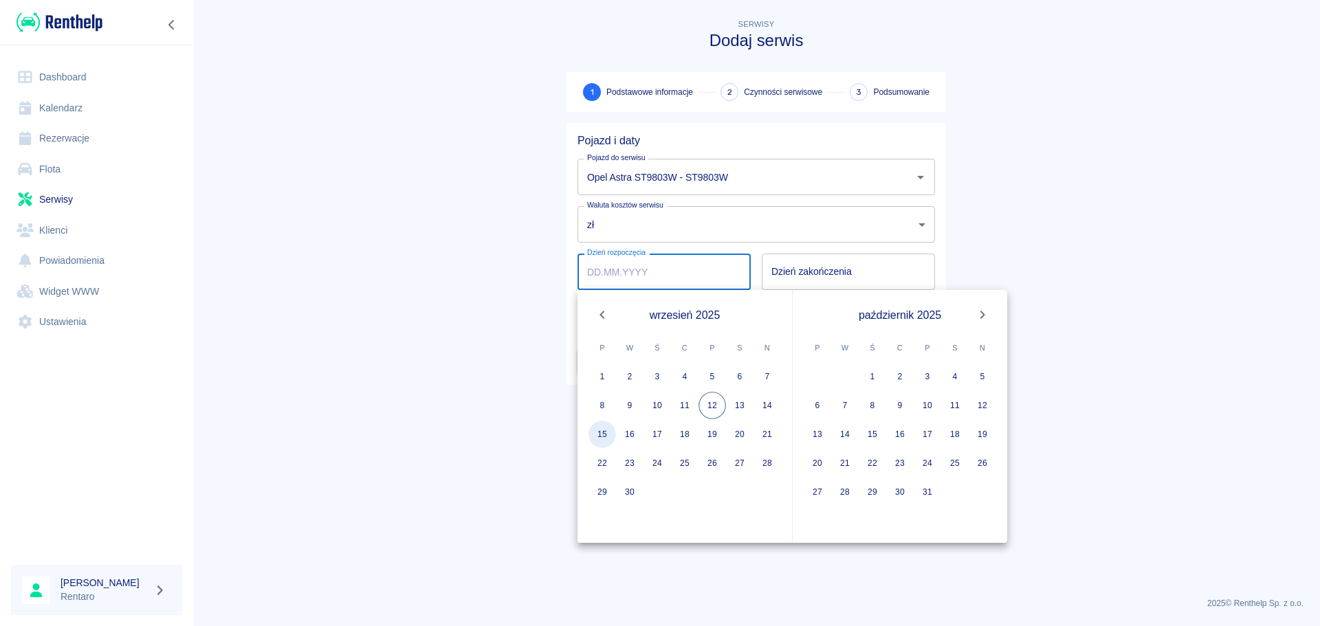
click at [604, 432] on button "15" at bounding box center [601, 434] width 27 height 27
type input "[DATE]"
type input "DD.MM.YYYY"
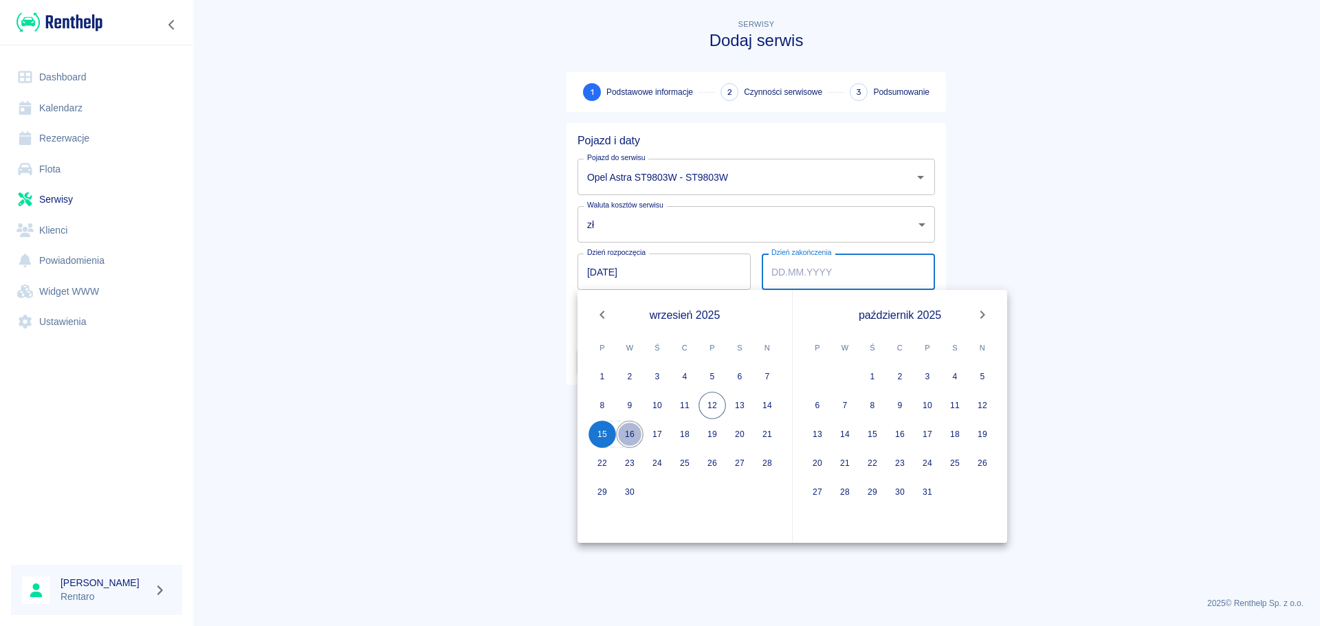
click at [632, 435] on button "16" at bounding box center [629, 434] width 27 height 27
type input "[DATE]"
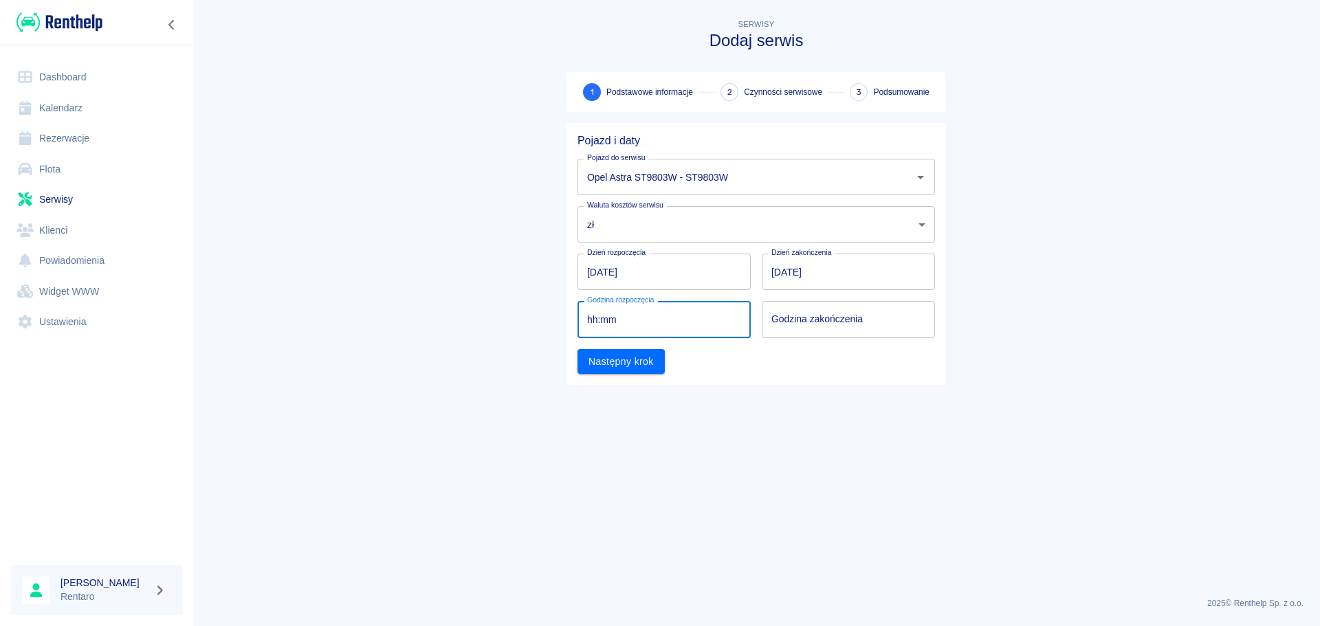
click at [613, 324] on input "hh:mm" at bounding box center [659, 319] width 164 height 36
type input "15:00"
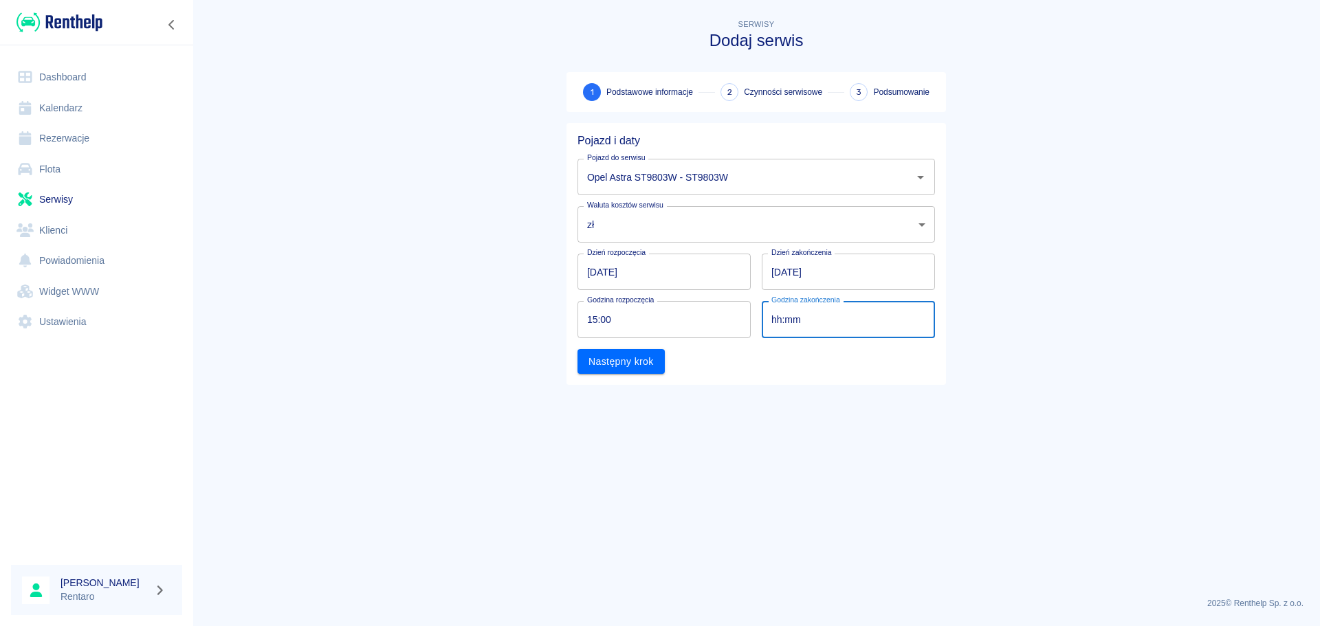
click at [816, 323] on input "hh:mm" at bounding box center [844, 319] width 164 height 36
type input "08:00"
click at [667, 365] on div "Następny krok" at bounding box center [750, 356] width 368 height 36
click at [637, 358] on button "Następny krok" at bounding box center [620, 361] width 87 height 25
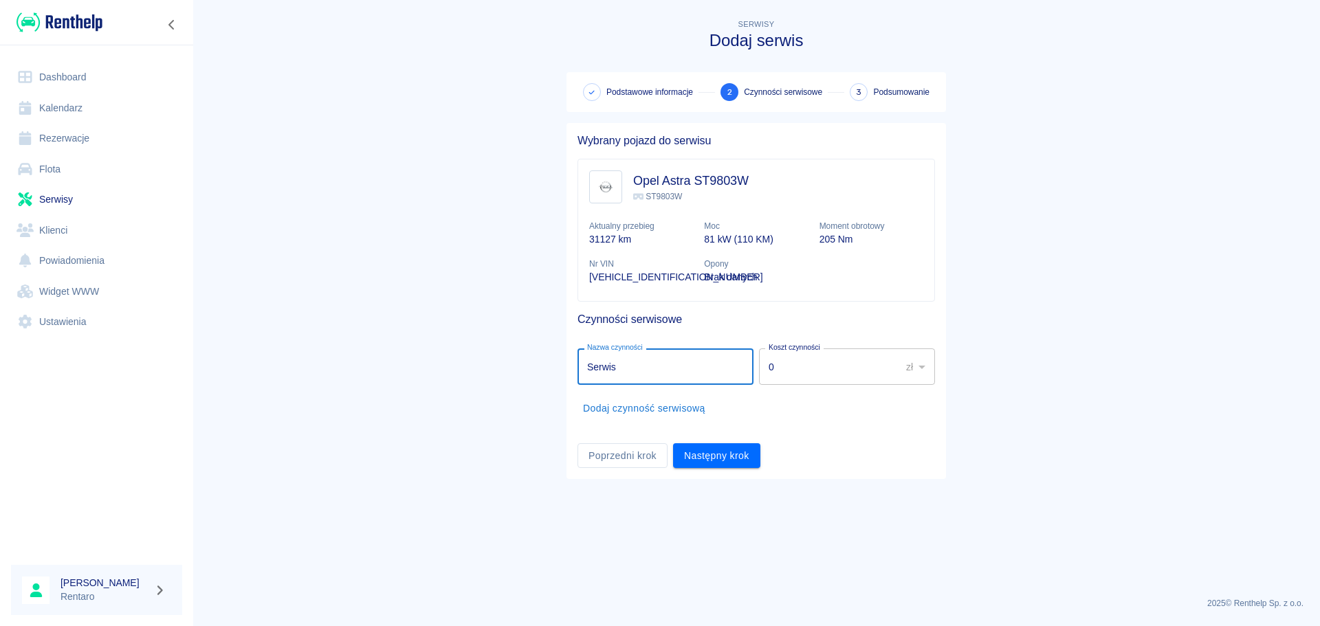
type input "Serwis"
click at [809, 368] on input "0" at bounding box center [825, 366] width 132 height 36
click at [809, 369] on input "0" at bounding box center [825, 366] width 132 height 36
click at [809, 370] on input "0" at bounding box center [825, 366] width 132 height 36
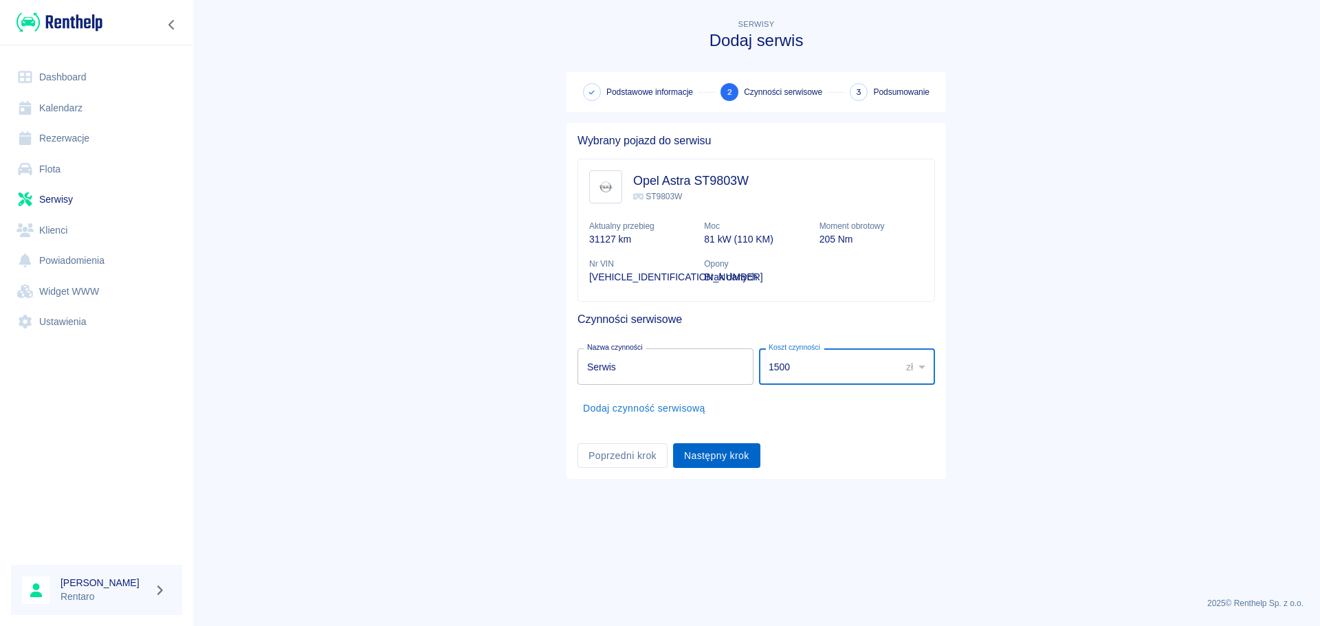
type input "1500"
click at [720, 454] on button "Następny krok" at bounding box center [716, 455] width 87 height 25
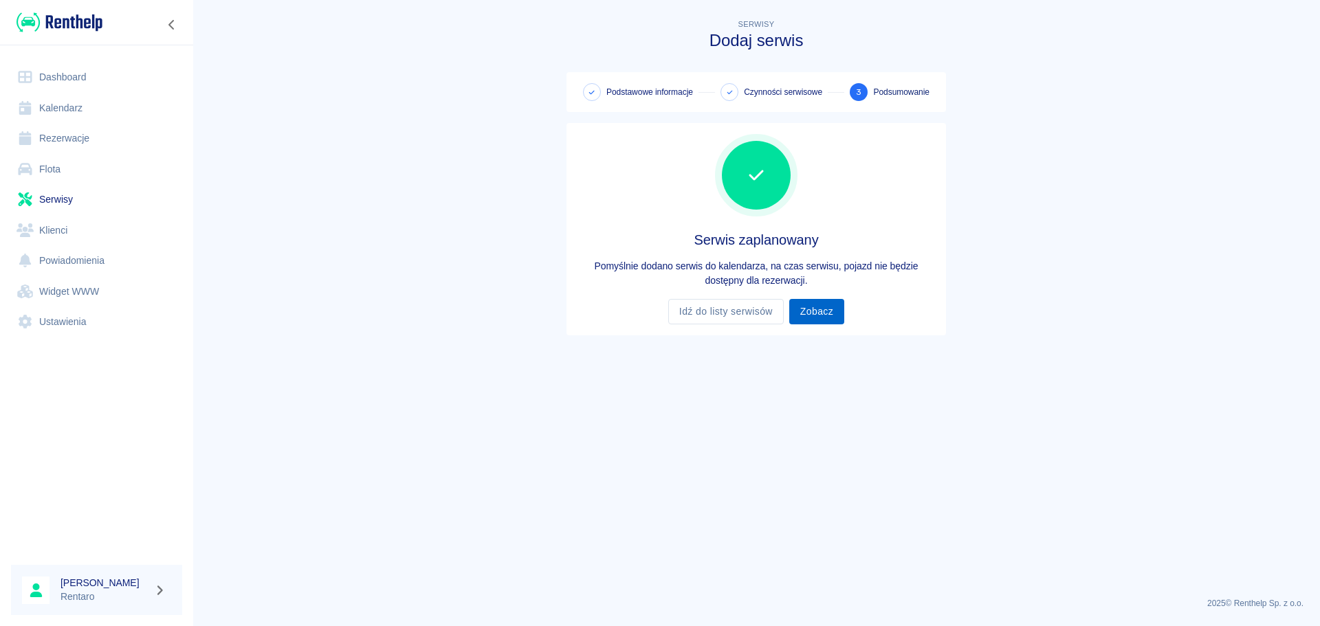
click at [828, 310] on link "Zobacz" at bounding box center [816, 311] width 55 height 25
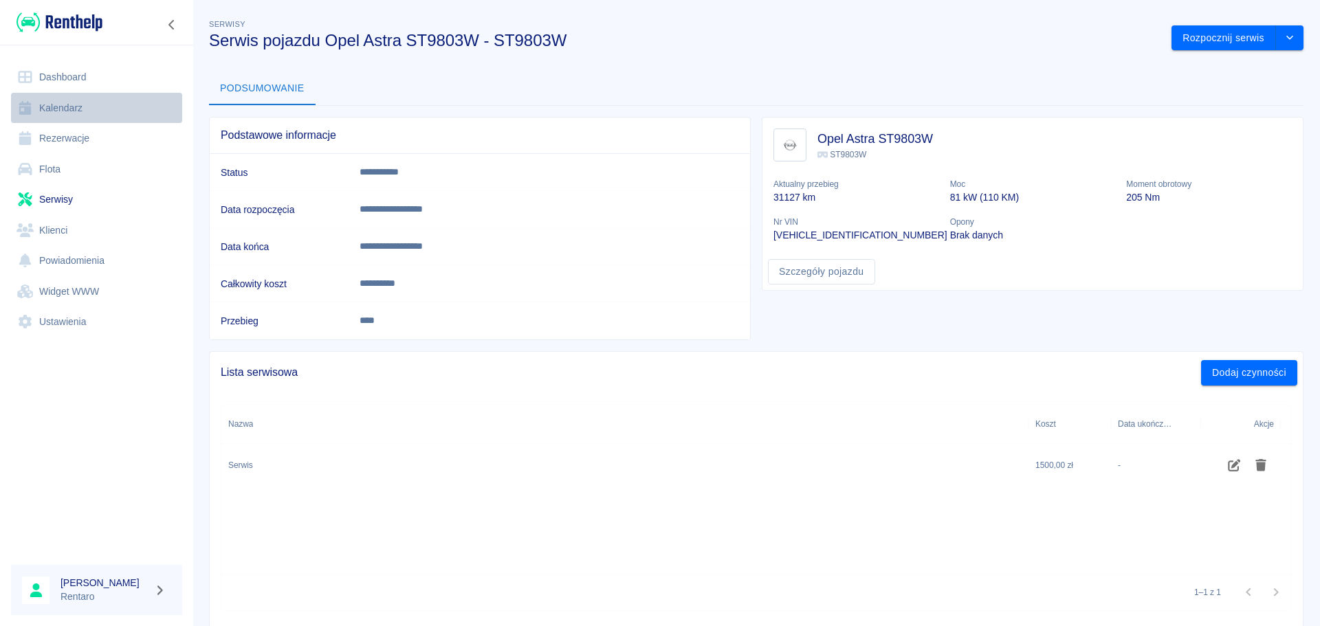
click at [60, 107] on link "Kalendarz" at bounding box center [96, 108] width 171 height 31
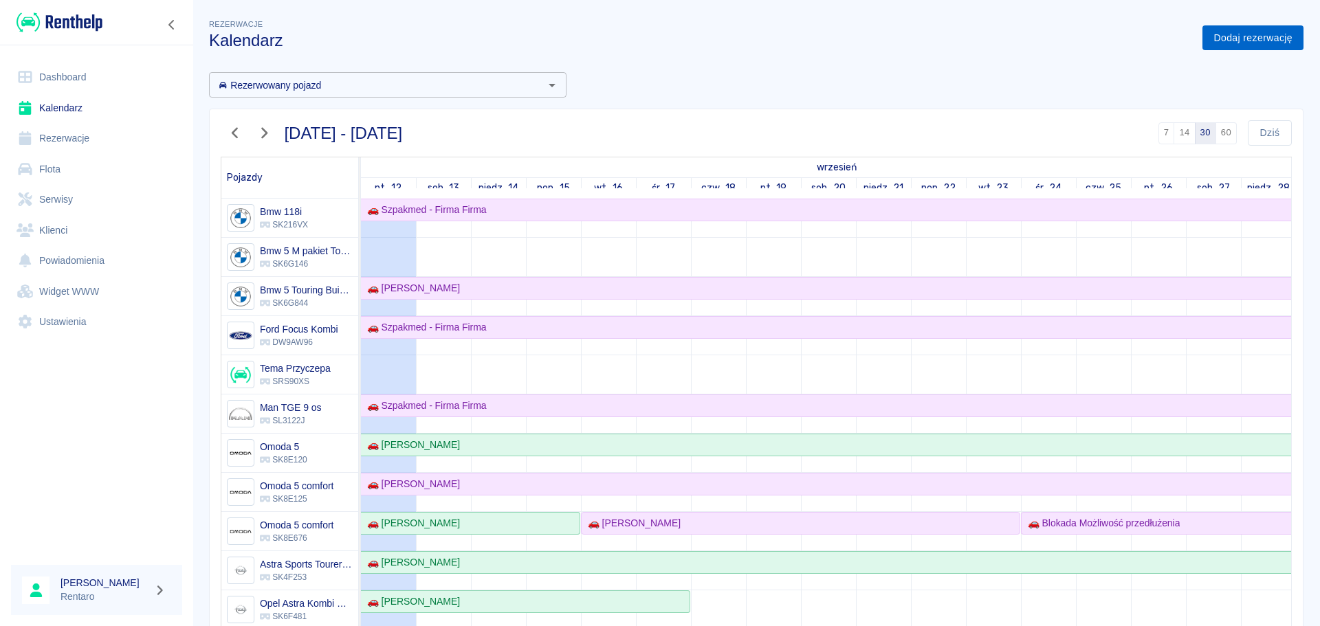
click at [1227, 36] on link "Dodaj rezerwację" at bounding box center [1252, 37] width 101 height 25
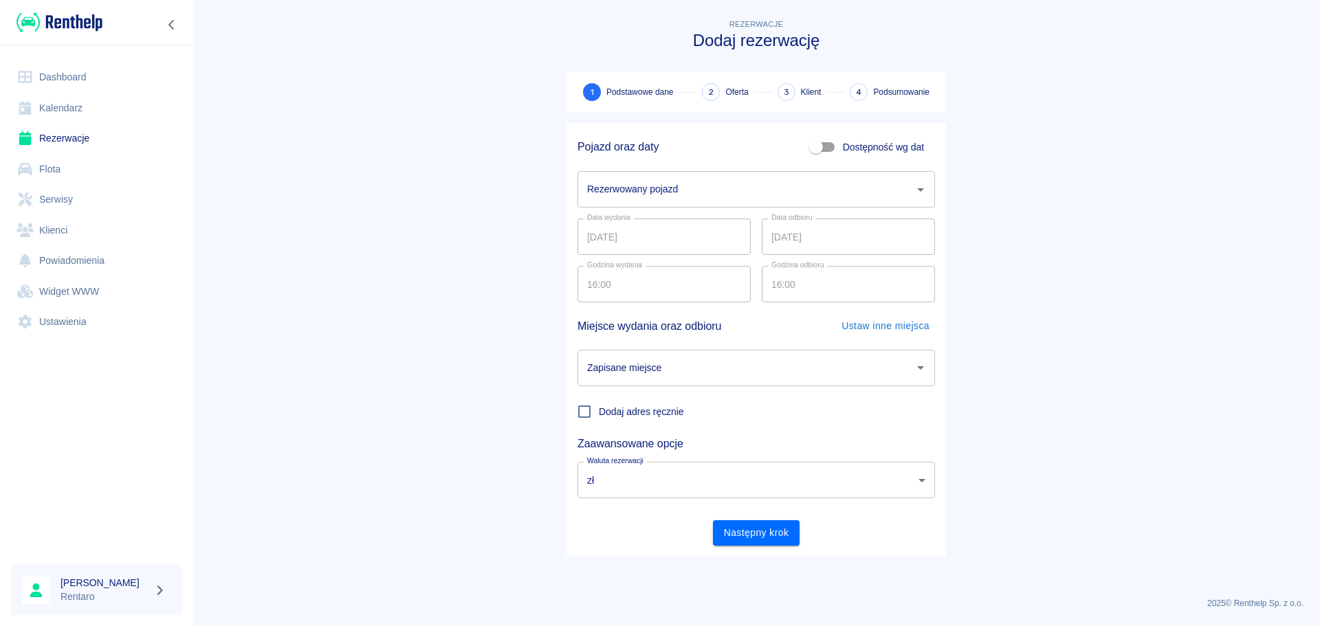
click at [723, 180] on div "Rezerwowany pojazd" at bounding box center [755, 189] width 357 height 36
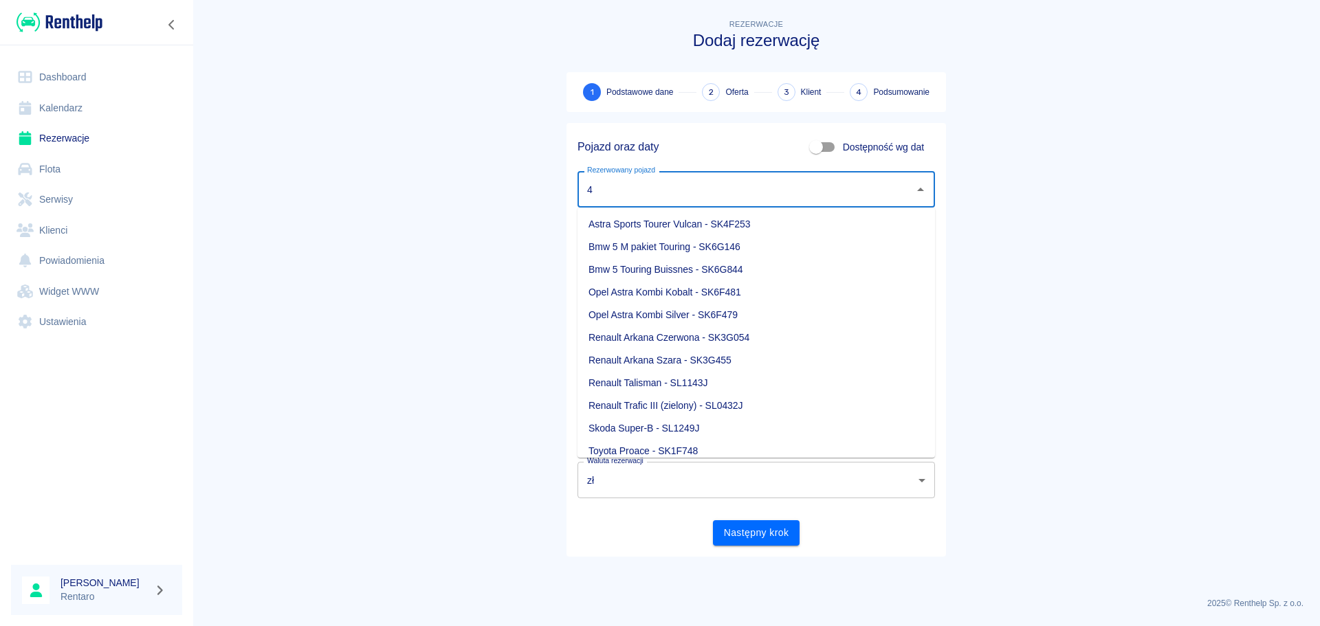
click at [718, 186] on input "4" at bounding box center [746, 189] width 324 height 24
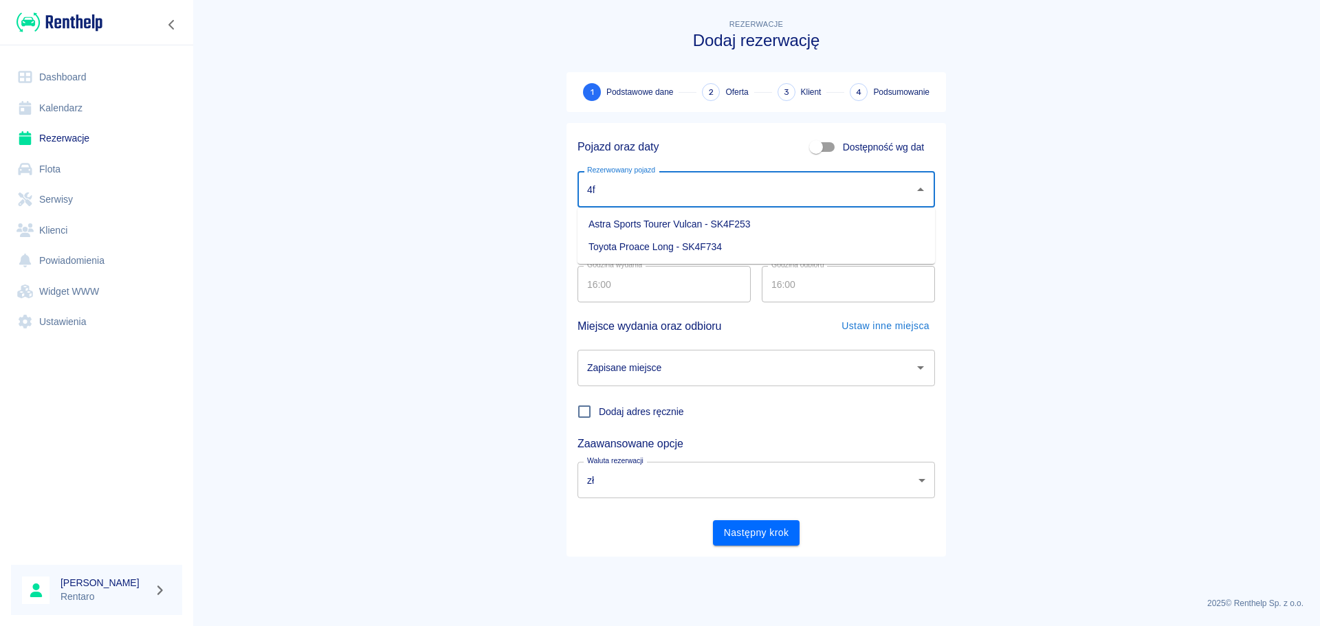
click at [701, 240] on li "Toyota Proace Long - SK4F734" at bounding box center [755, 247] width 357 height 23
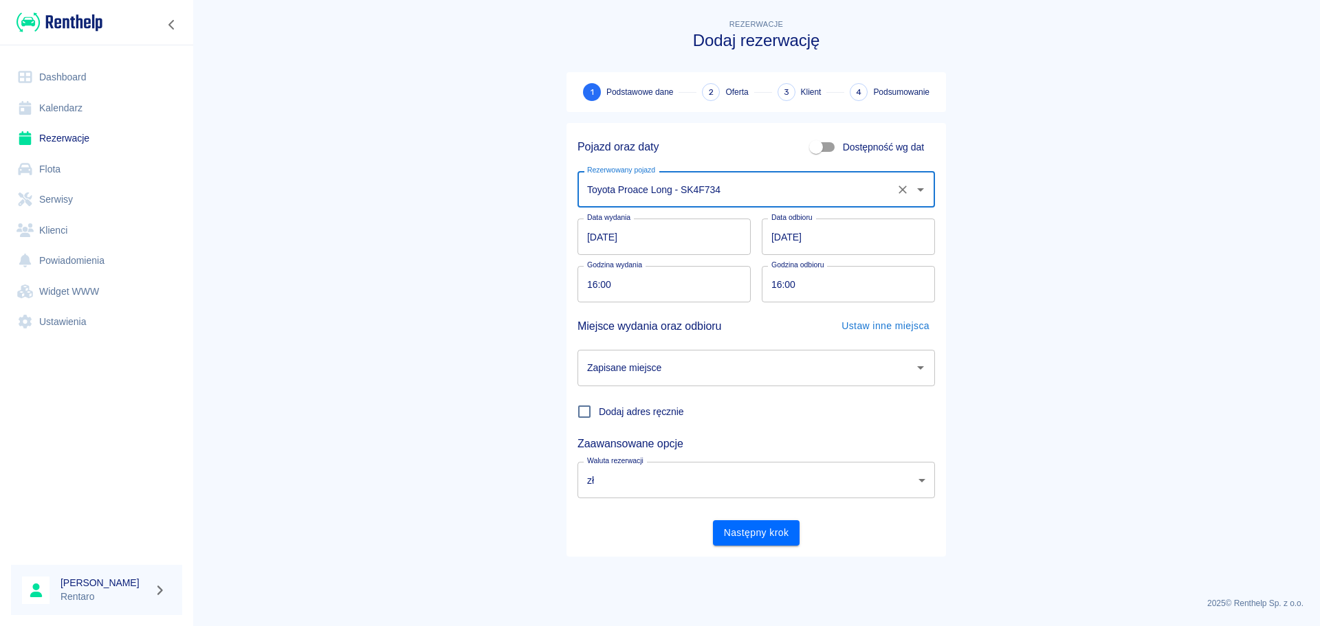
type input "Toyota Proace Long - SK4F734"
click at [679, 294] on input "16:00" at bounding box center [659, 284] width 164 height 36
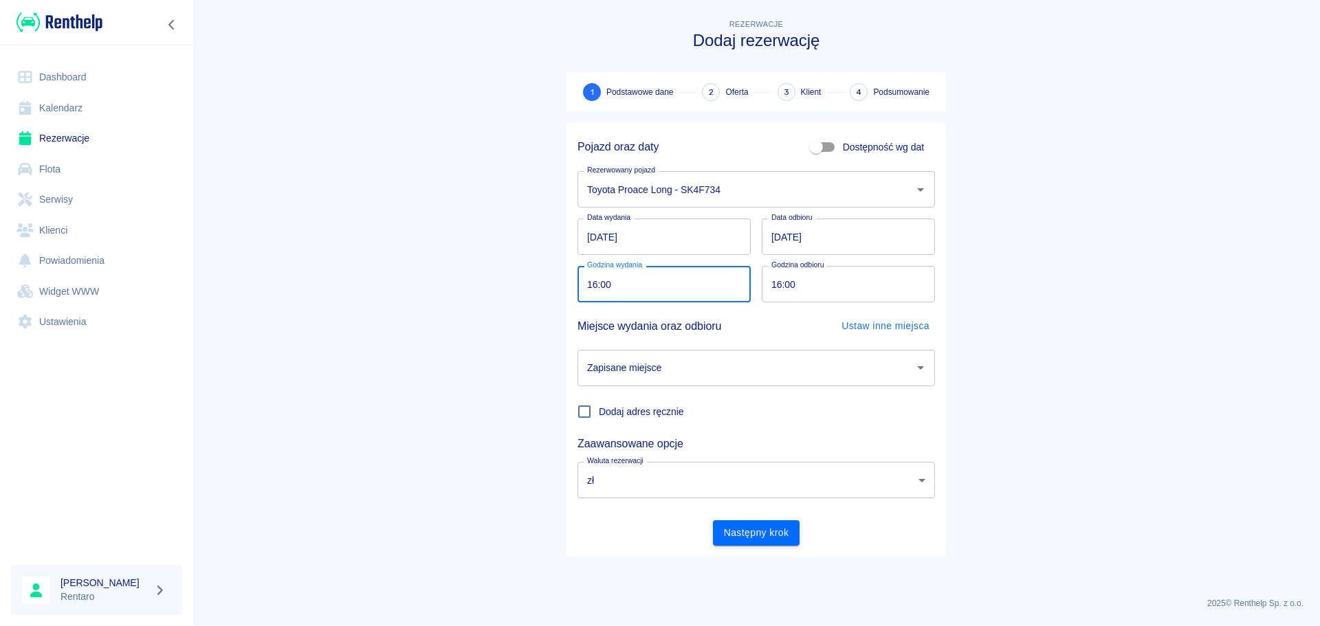
click at [637, 248] on input "[DATE]" at bounding box center [663, 237] width 173 height 36
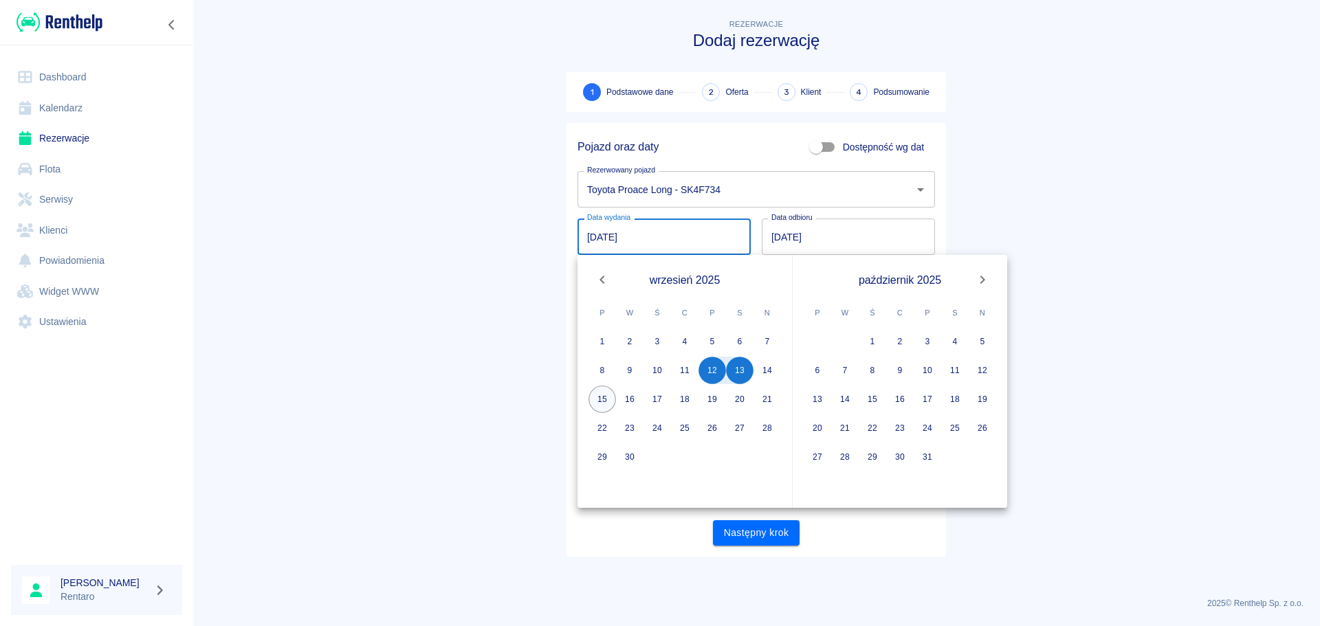
drag, startPoint x: 608, startPoint y: 399, endPoint x: 733, endPoint y: 456, distance: 138.1
click at [607, 399] on button "15" at bounding box center [601, 399] width 27 height 27
type input "[DATE]"
type input "DD.MM.YYYY"
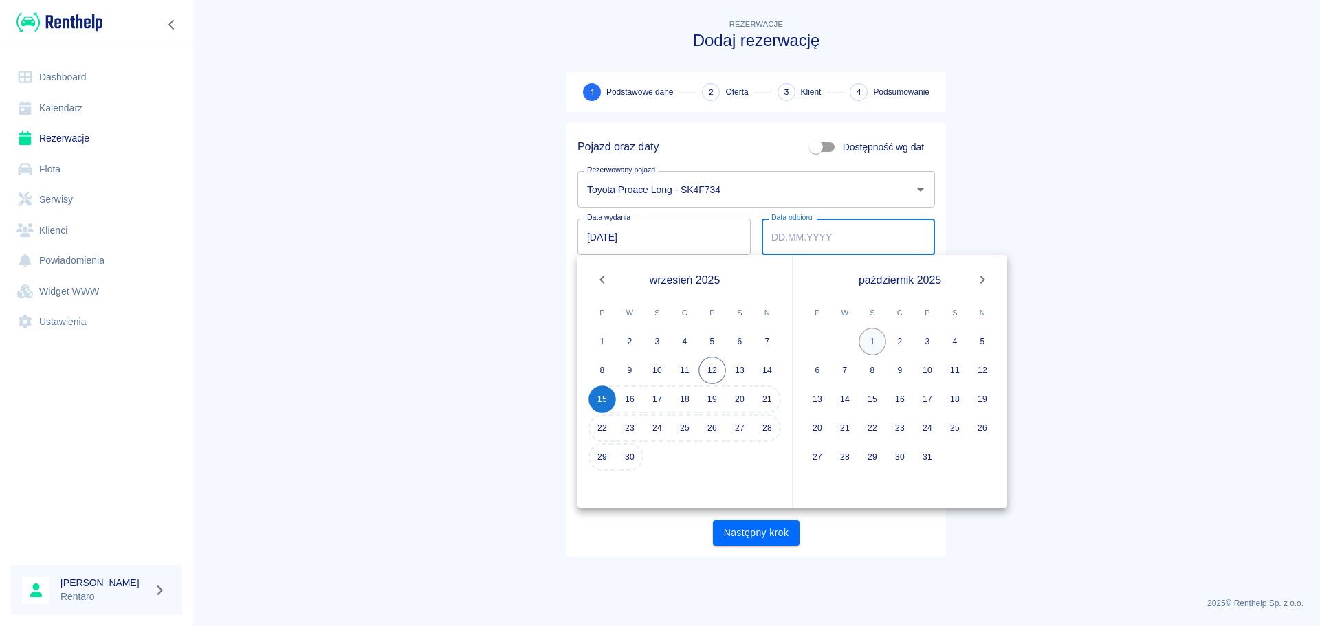
click at [878, 342] on button "1" at bounding box center [872, 341] width 27 height 27
type input "[DATE]"
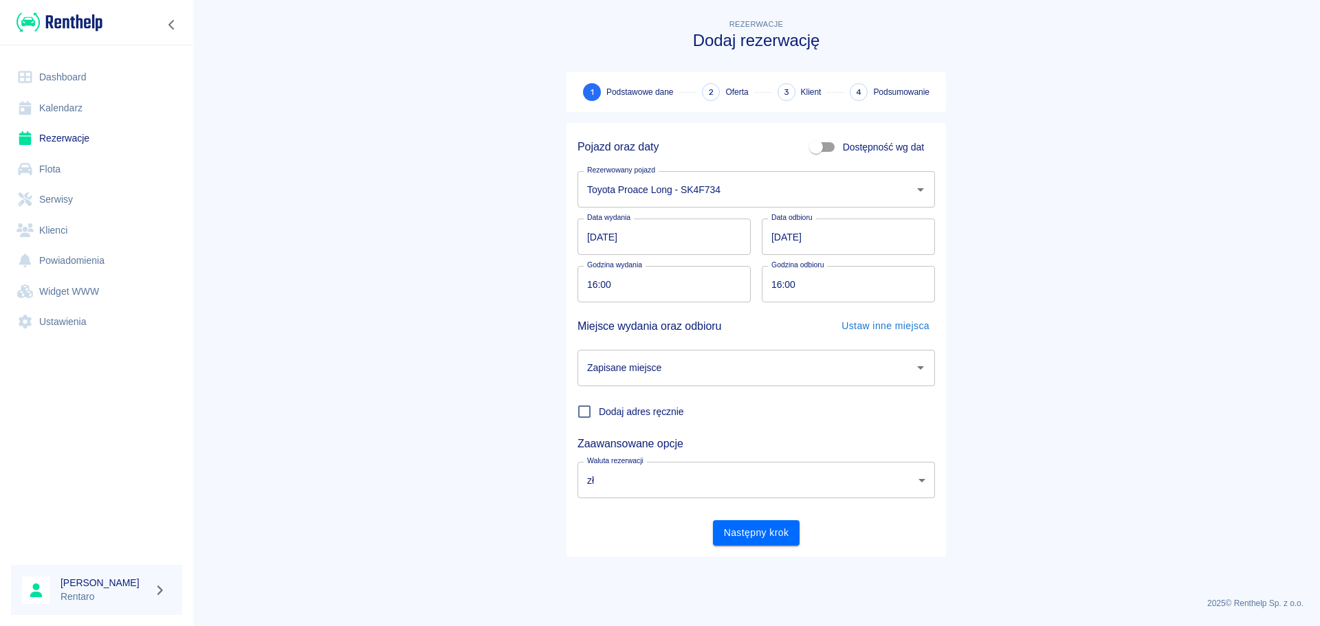
click at [749, 364] on input "Zapisane miejsce" at bounding box center [746, 368] width 324 height 24
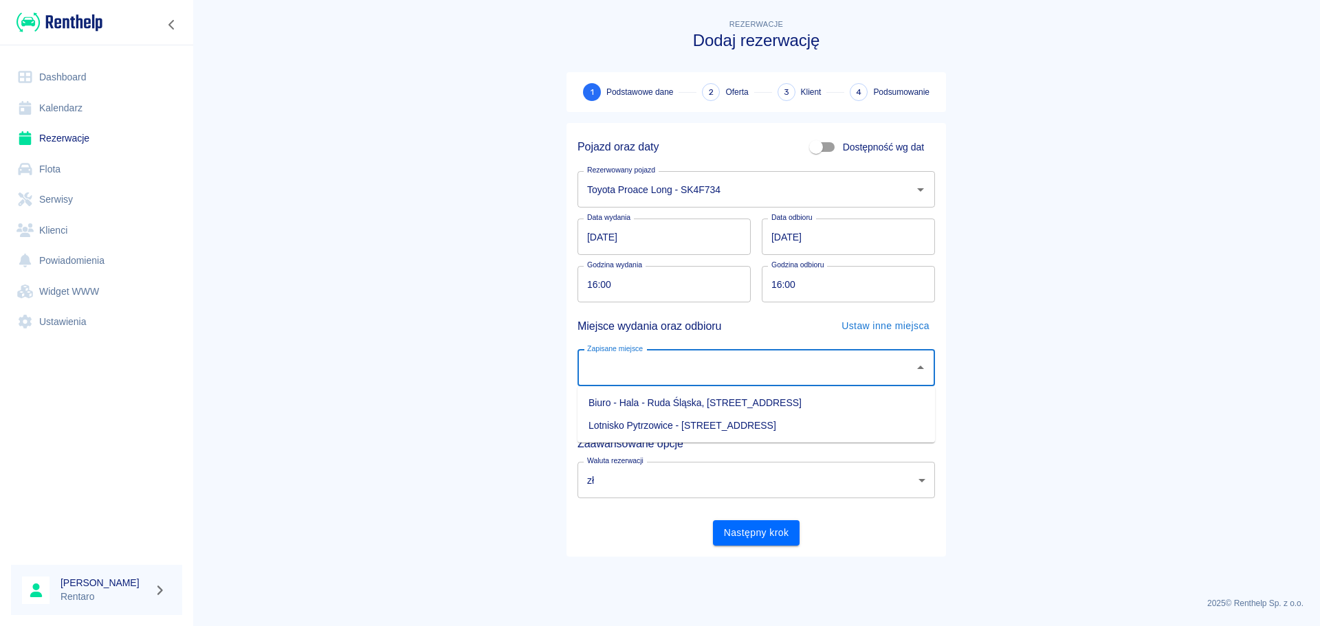
drag, startPoint x: 483, startPoint y: 342, endPoint x: 478, endPoint y: 357, distance: 16.5
click at [483, 342] on main "Rezerwacje Dodaj rezerwację 1 Podstawowe dane 2 Oferta 3 Klient 4 Podsumowanie …" at bounding box center [755, 301] width 1127 height 570
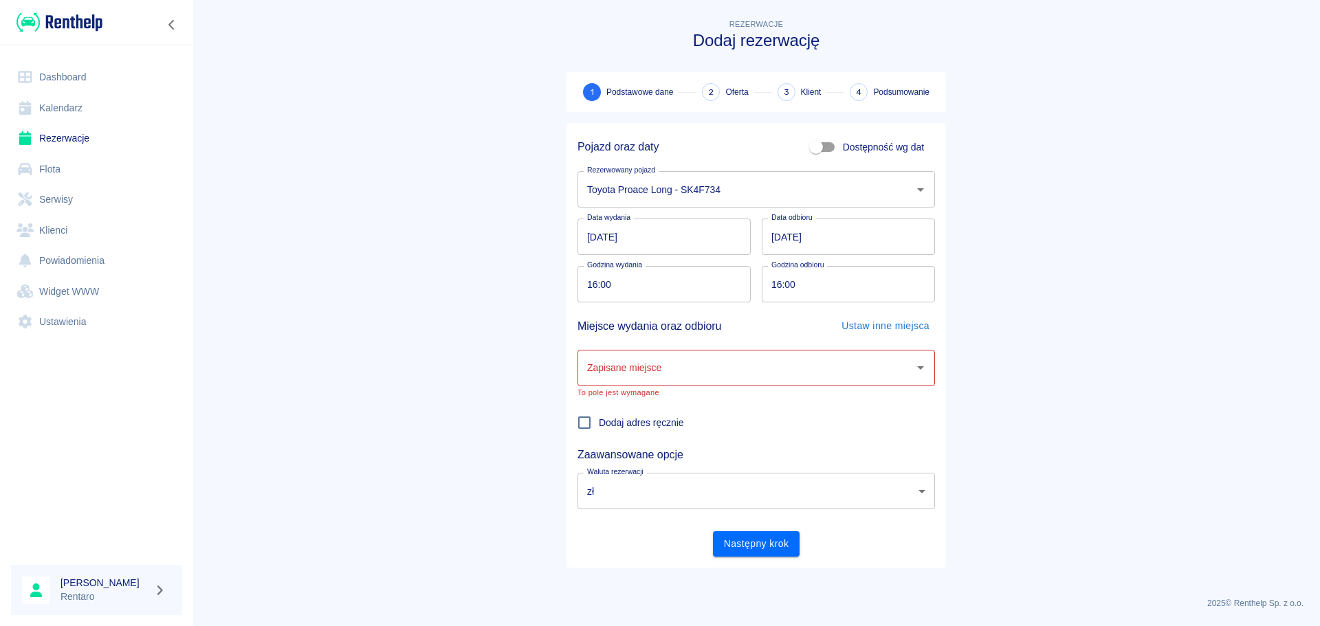
click at [74, 203] on link "Serwisy" at bounding box center [96, 199] width 171 height 31
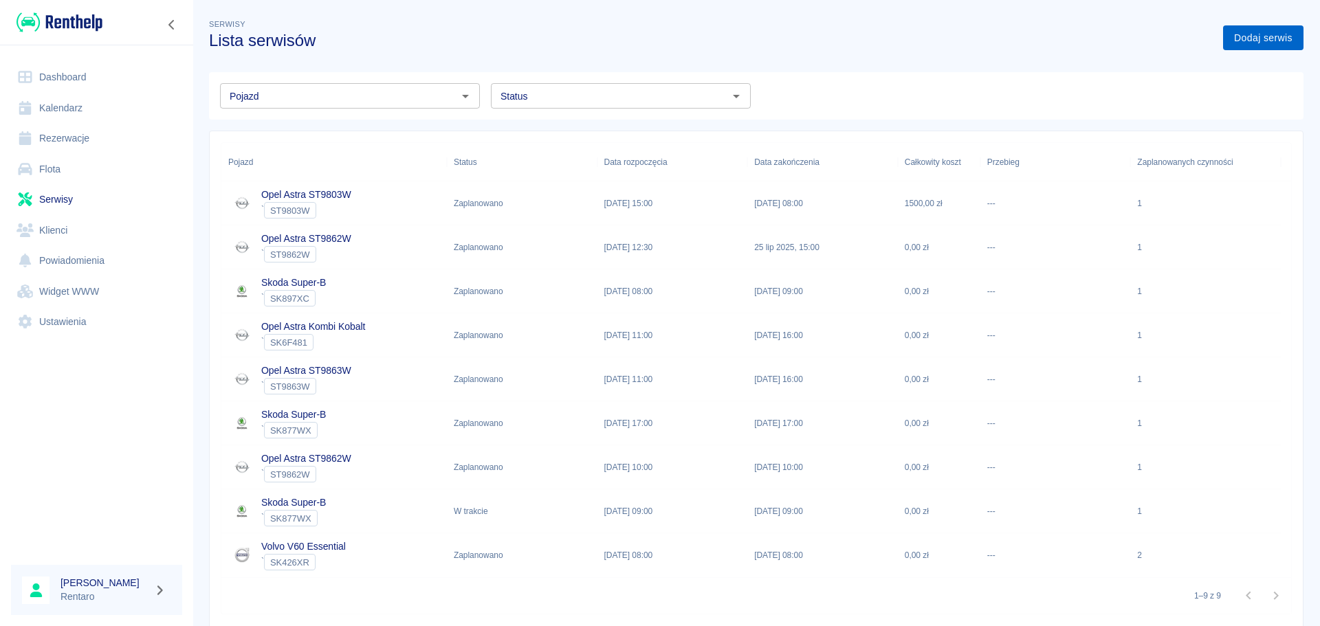
click at [1261, 40] on link "Dodaj serwis" at bounding box center [1263, 37] width 80 height 25
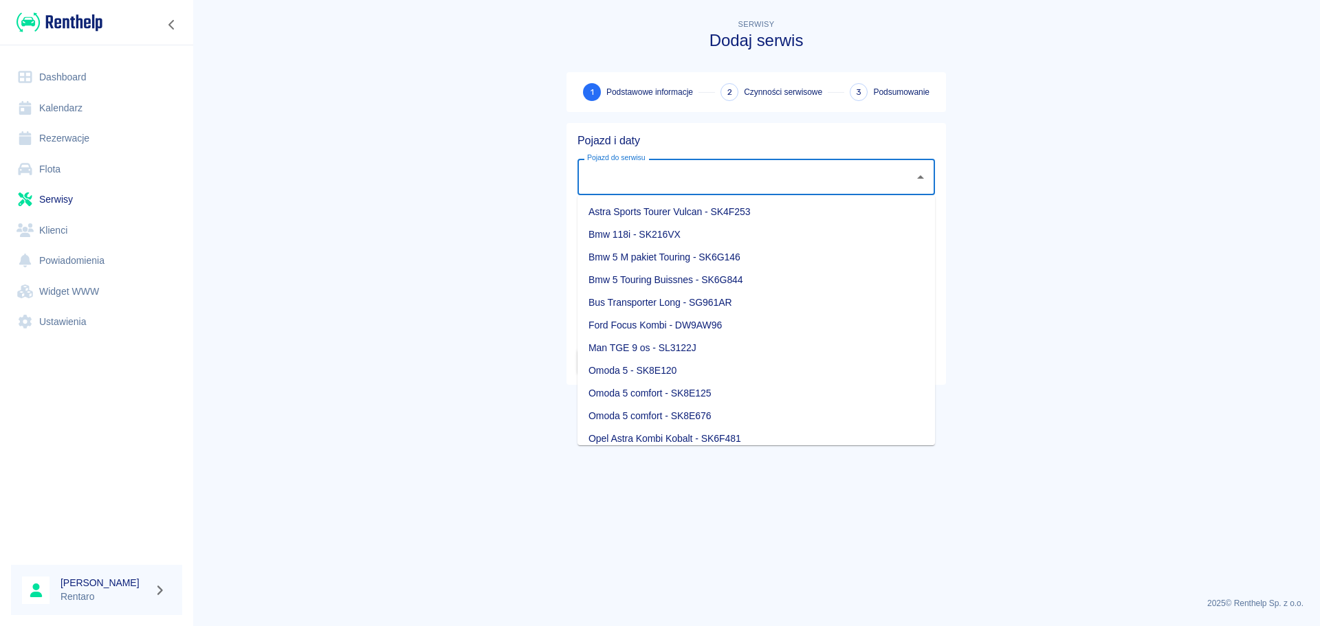
click at [705, 168] on input "Pojazd do serwisu" at bounding box center [746, 177] width 324 height 24
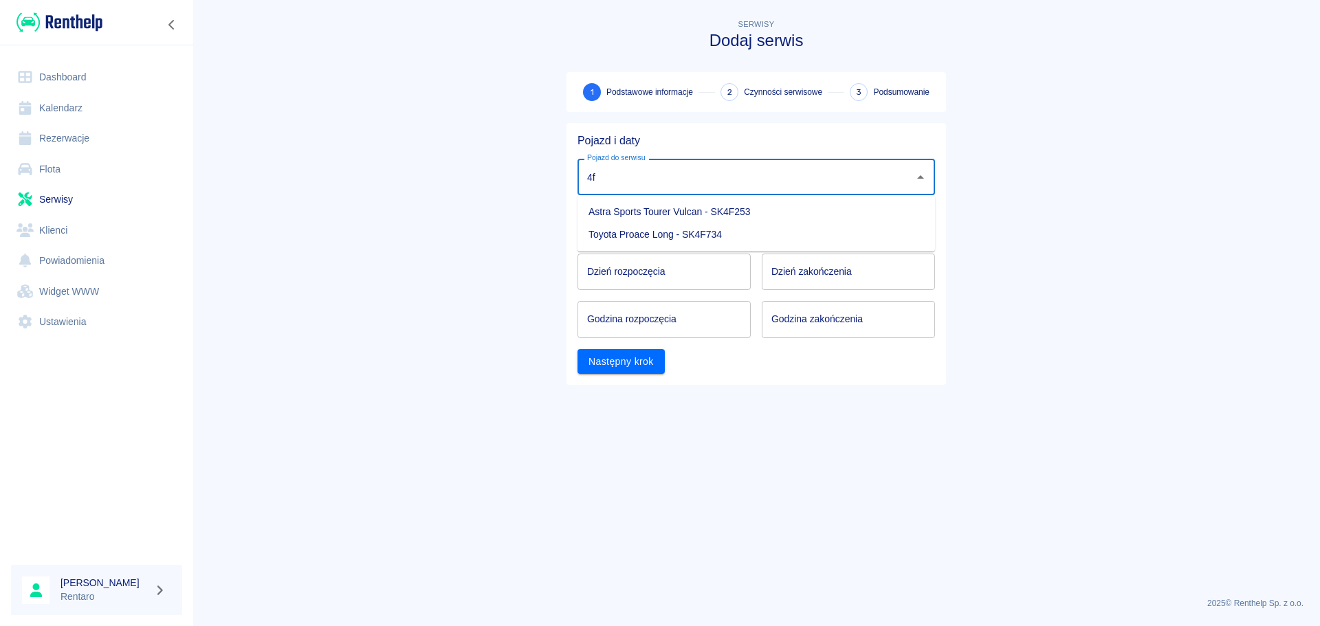
click at [711, 234] on li "Toyota Proace Long - SK4F734" at bounding box center [755, 234] width 357 height 23
type input "Toyota Proace Long - SK4F734"
type input "DD.MM.YYYY"
drag, startPoint x: 618, startPoint y: 273, endPoint x: 627, endPoint y: 268, distance: 10.1
click at [618, 274] on input "DD.MM.YYYY" at bounding box center [663, 272] width 173 height 36
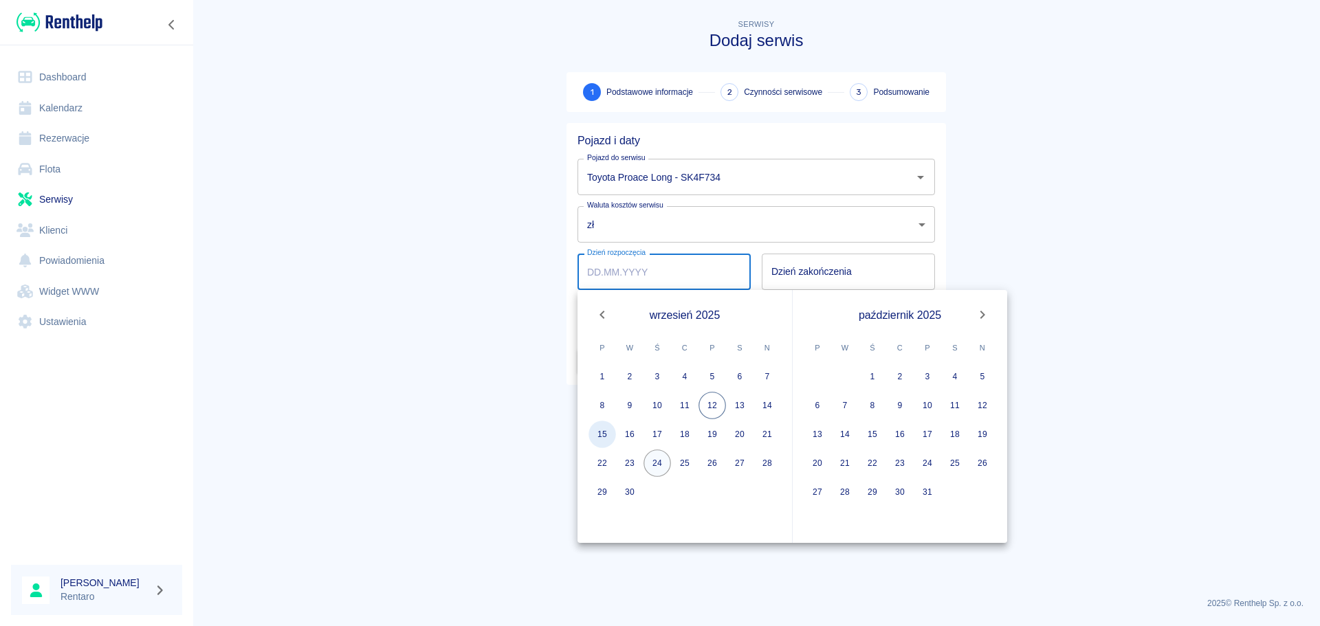
click at [595, 435] on button "15" at bounding box center [601, 434] width 27 height 27
type input "[DATE]"
type input "DD.MM.YYYY"
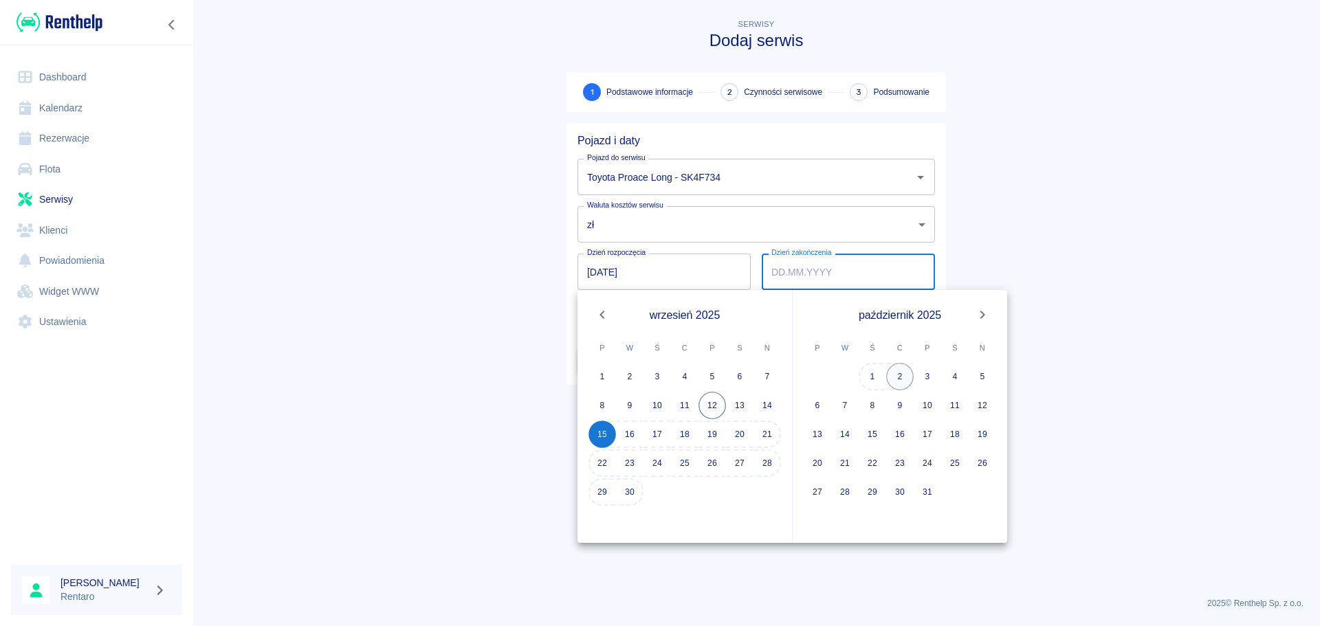
click at [894, 377] on button "2" at bounding box center [899, 376] width 27 height 27
type input "[DATE]"
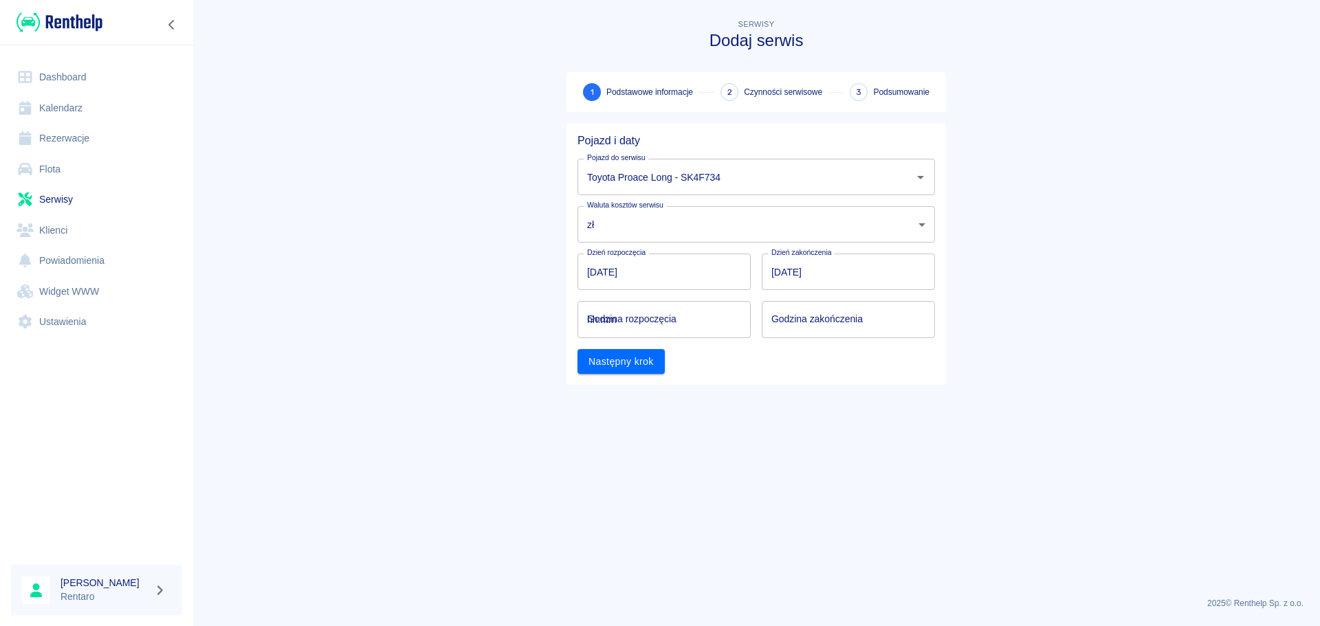
click at [667, 327] on input "hh:mm" at bounding box center [659, 319] width 164 height 36
type input "12:00"
click at [847, 324] on input "hh:mm" at bounding box center [844, 319] width 164 height 36
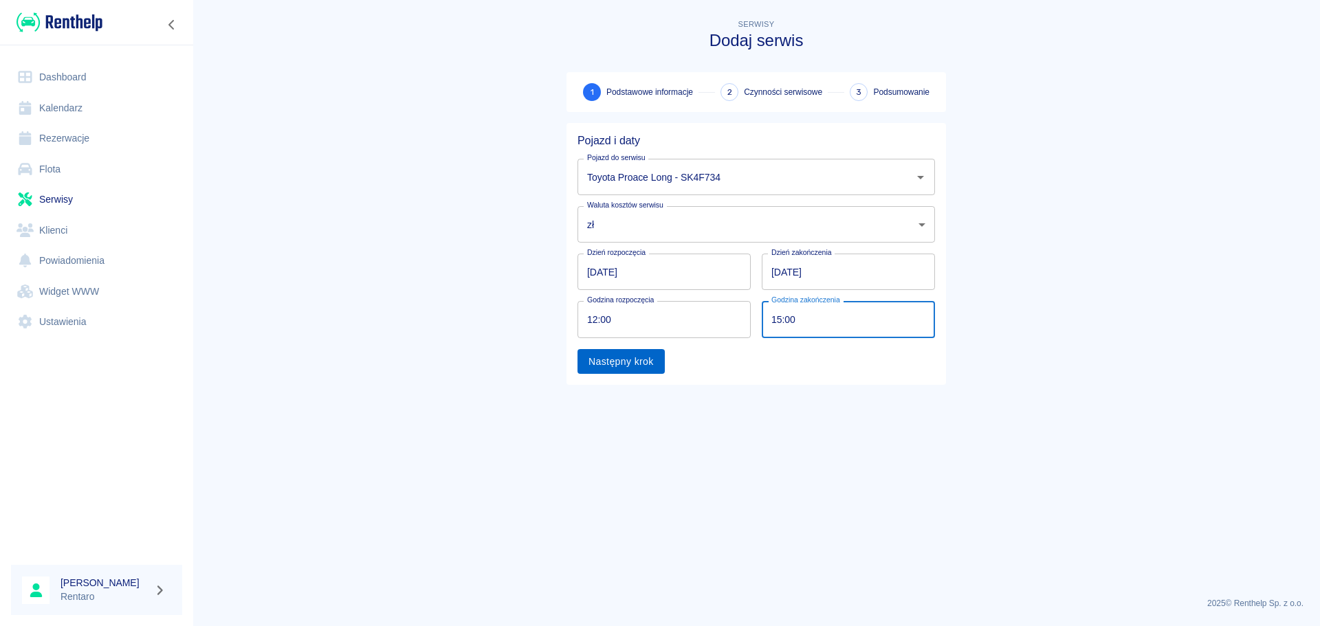
type input "15:00"
click at [588, 362] on button "Następny krok" at bounding box center [620, 361] width 87 height 25
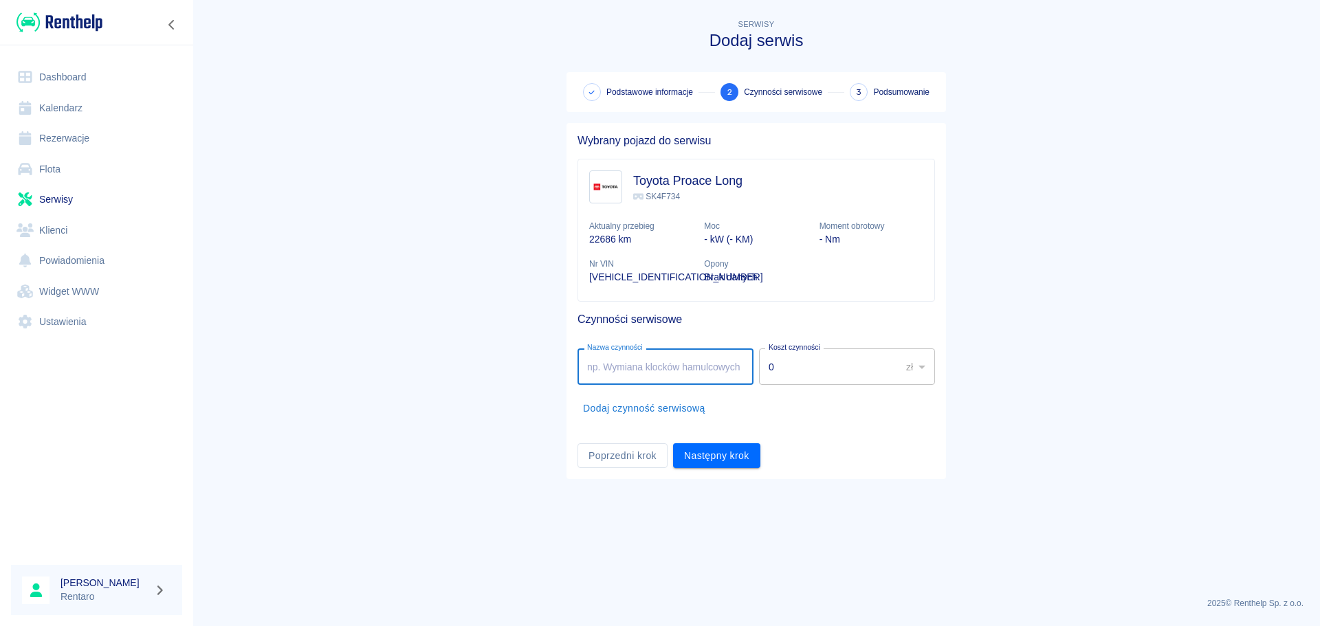
click at [688, 373] on input "Nazwa czynności" at bounding box center [665, 366] width 176 height 36
type input "Drązek zamiany biegów"
click at [720, 465] on button "Następny krok" at bounding box center [716, 455] width 87 height 25
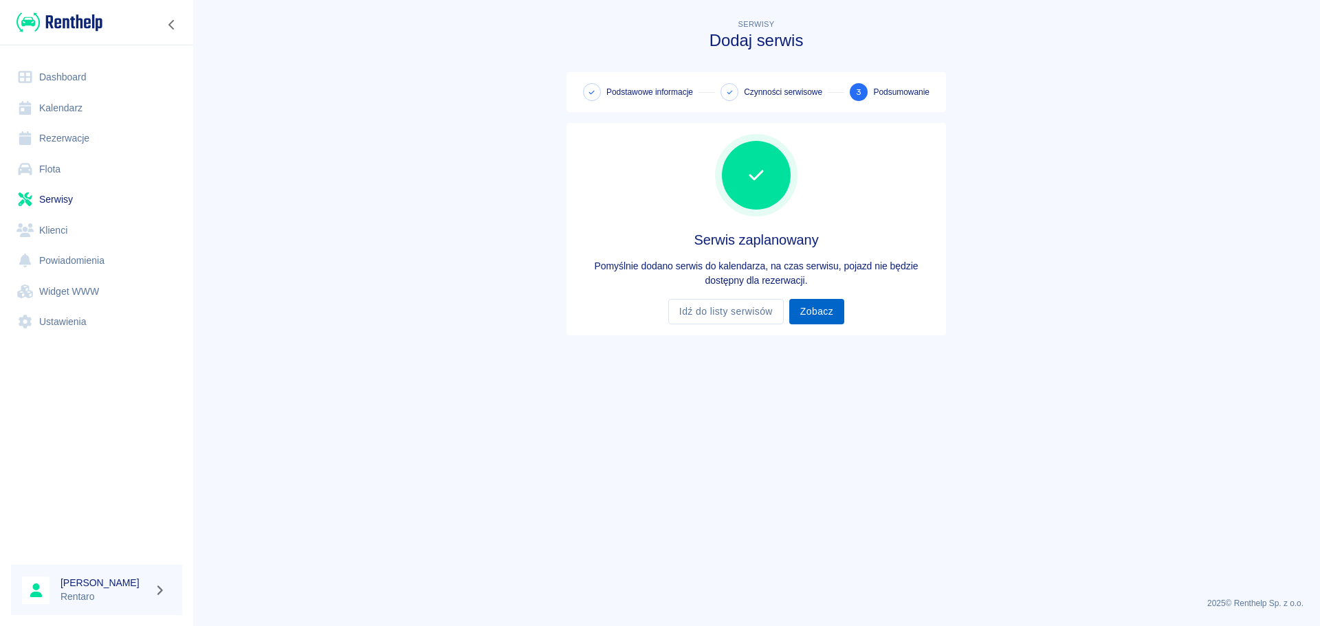
click at [816, 316] on link "Zobacz" at bounding box center [816, 311] width 55 height 25
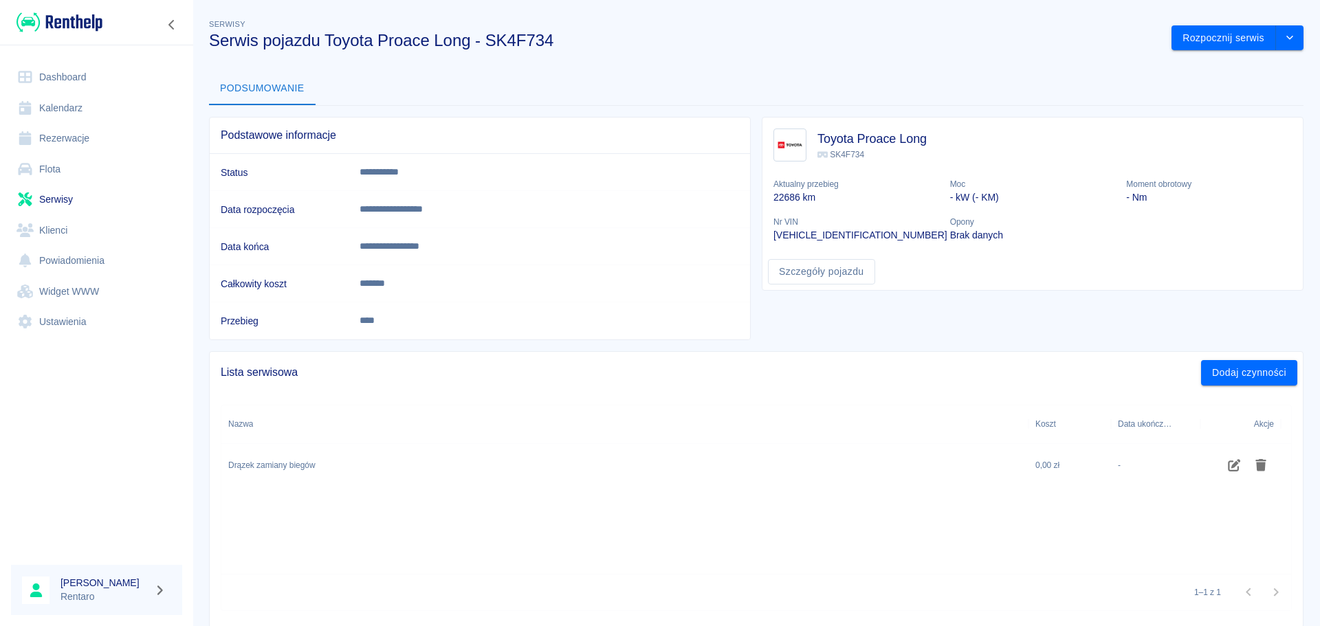
click at [69, 117] on link "Kalendarz" at bounding box center [96, 108] width 171 height 31
